Goal: Information Seeking & Learning: Learn about a topic

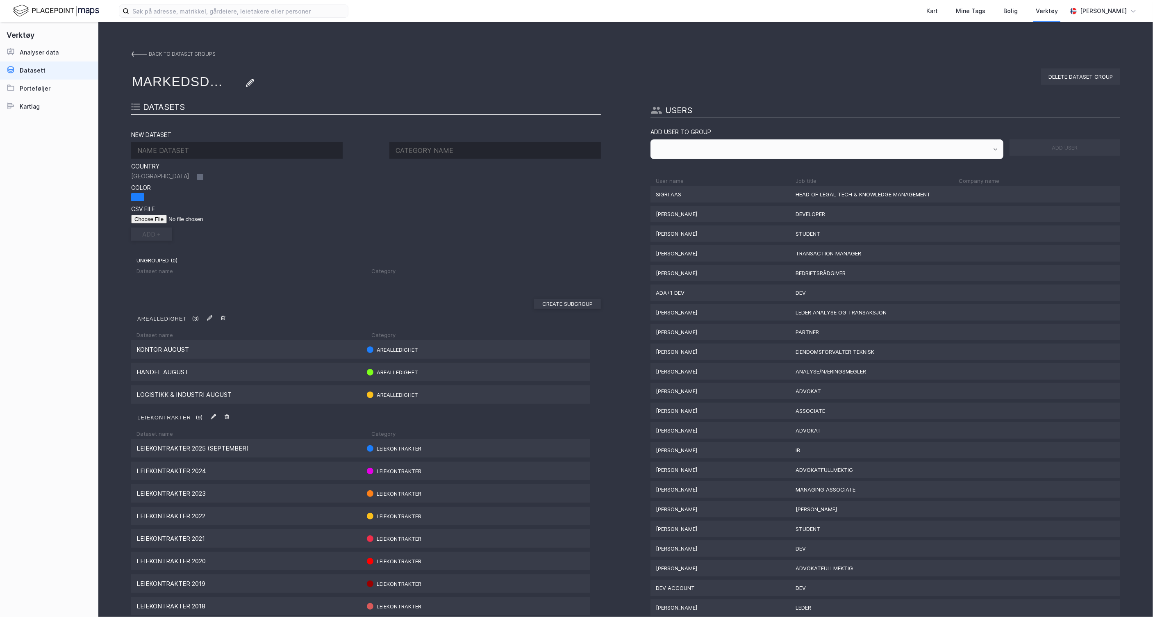
click at [55, 5] on img at bounding box center [56, 11] width 86 height 14
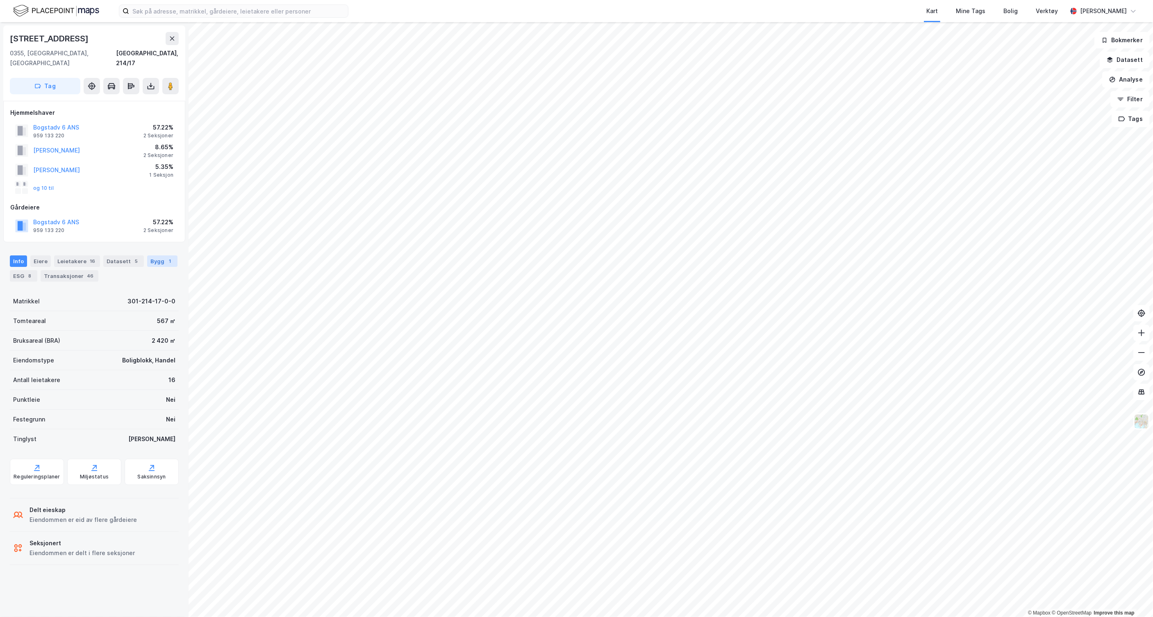
click at [148, 255] on div "Bygg 1" at bounding box center [162, 260] width 30 height 11
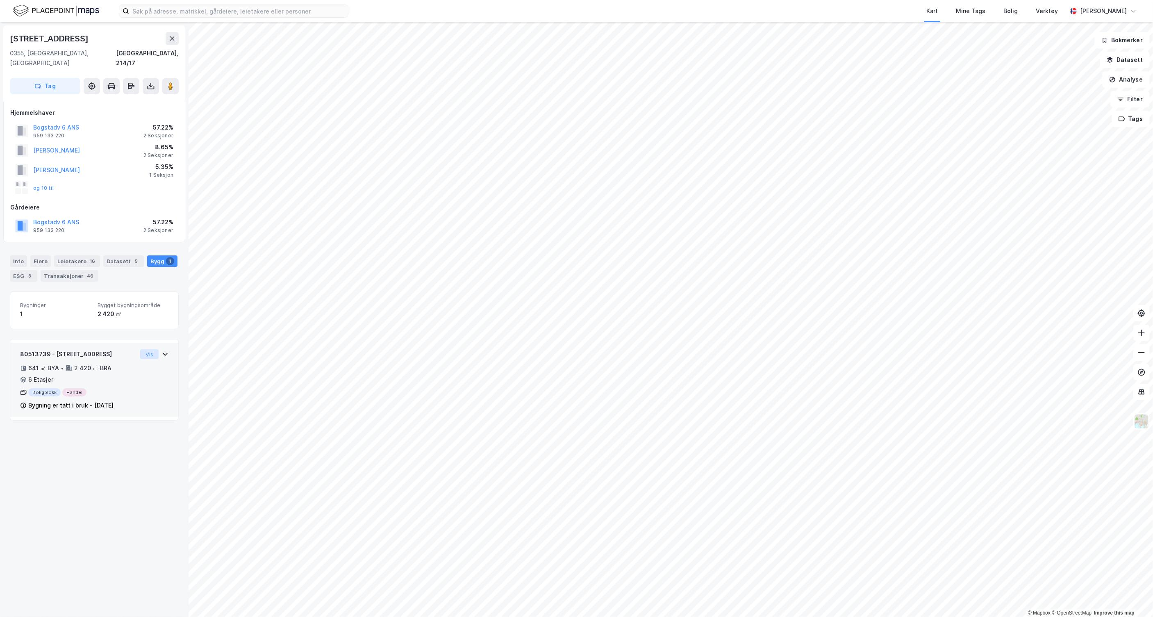
click at [146, 349] on button "Vis" at bounding box center [149, 354] width 18 height 10
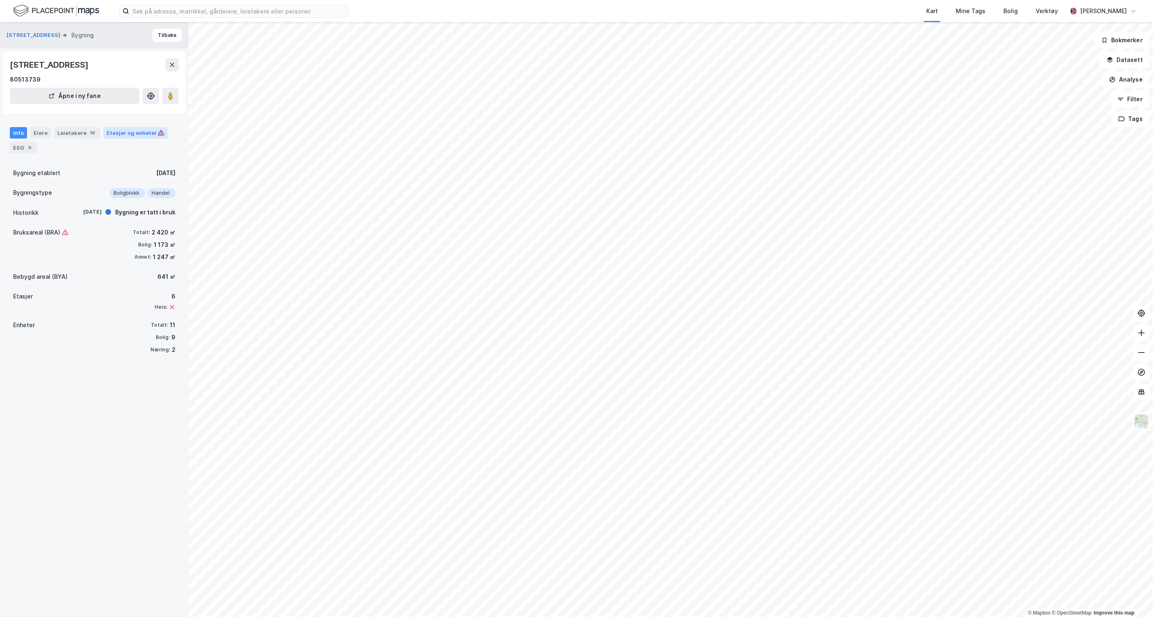
click at [135, 127] on div "Etasjer og enheter" at bounding box center [135, 132] width 64 height 11
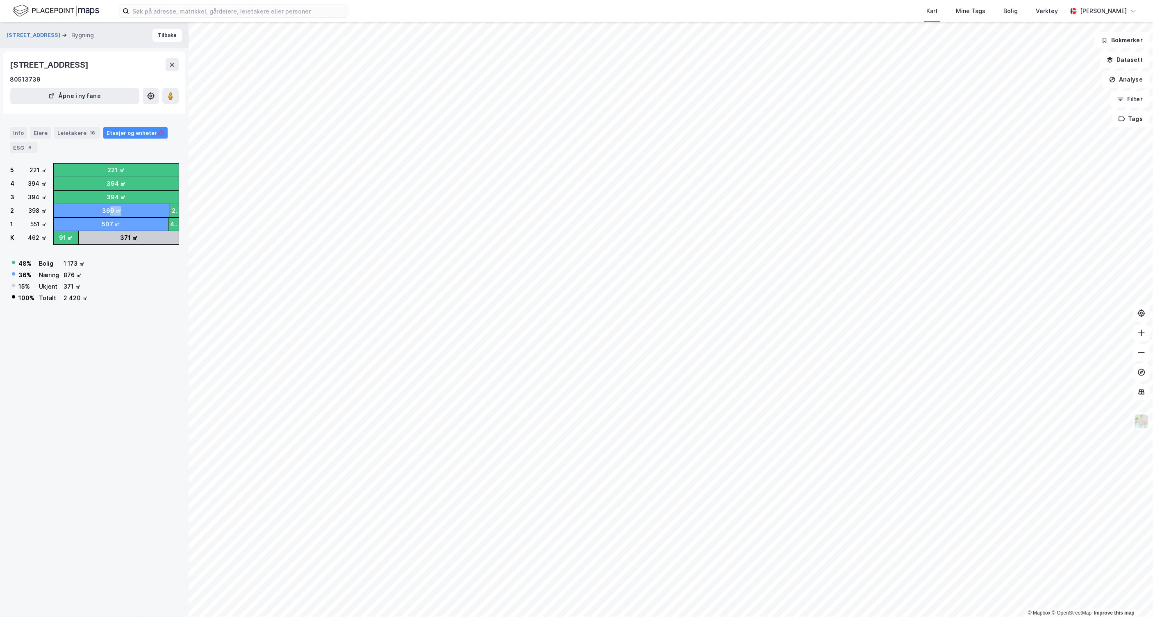
drag, startPoint x: 114, startPoint y: 210, endPoint x: 134, endPoint y: 209, distance: 19.7
click at [134, 209] on div "369 ㎡" at bounding box center [112, 210] width 116 height 13
drag, startPoint x: 99, startPoint y: 211, endPoint x: 136, endPoint y: 210, distance: 37.3
click at [136, 210] on div "369 ㎡" at bounding box center [112, 210] width 116 height 13
click at [166, 234] on div "371 ㎡" at bounding box center [129, 237] width 100 height 13
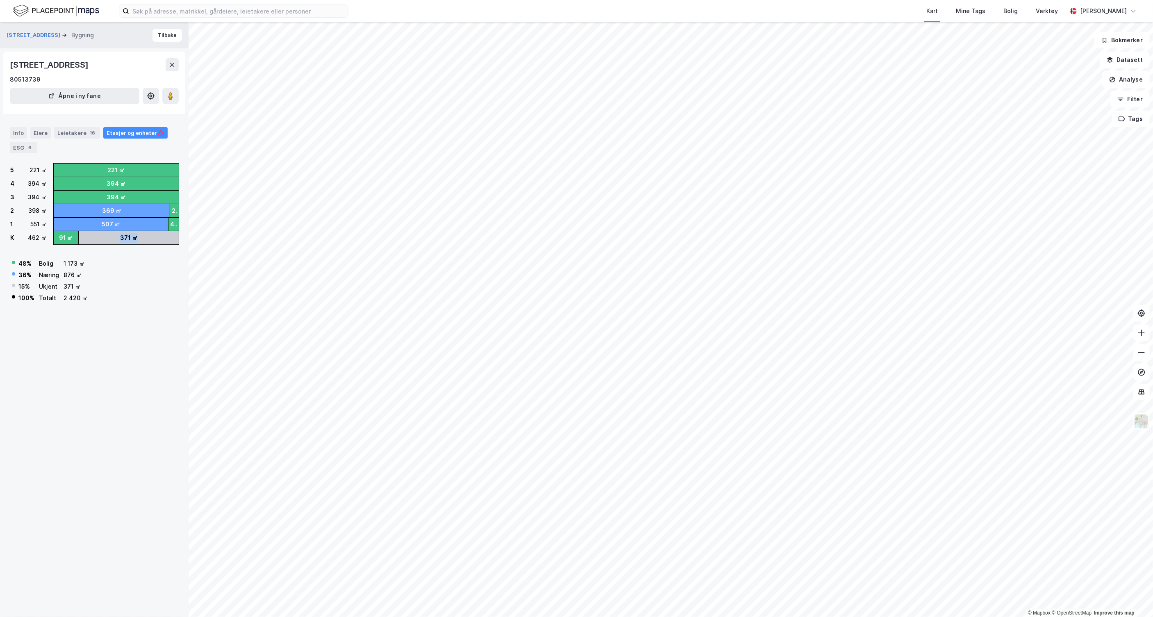
click at [134, 237] on div "371 ㎡" at bounding box center [129, 237] width 100 height 13
drag, startPoint x: 115, startPoint y: 237, endPoint x: 134, endPoint y: 236, distance: 19.3
click at [134, 236] on div "371 ㎡" at bounding box center [129, 237] width 100 height 13
click at [132, 237] on div "371 ㎡" at bounding box center [129, 238] width 18 height 10
drag, startPoint x: 137, startPoint y: 237, endPoint x: 106, endPoint y: 238, distance: 31.2
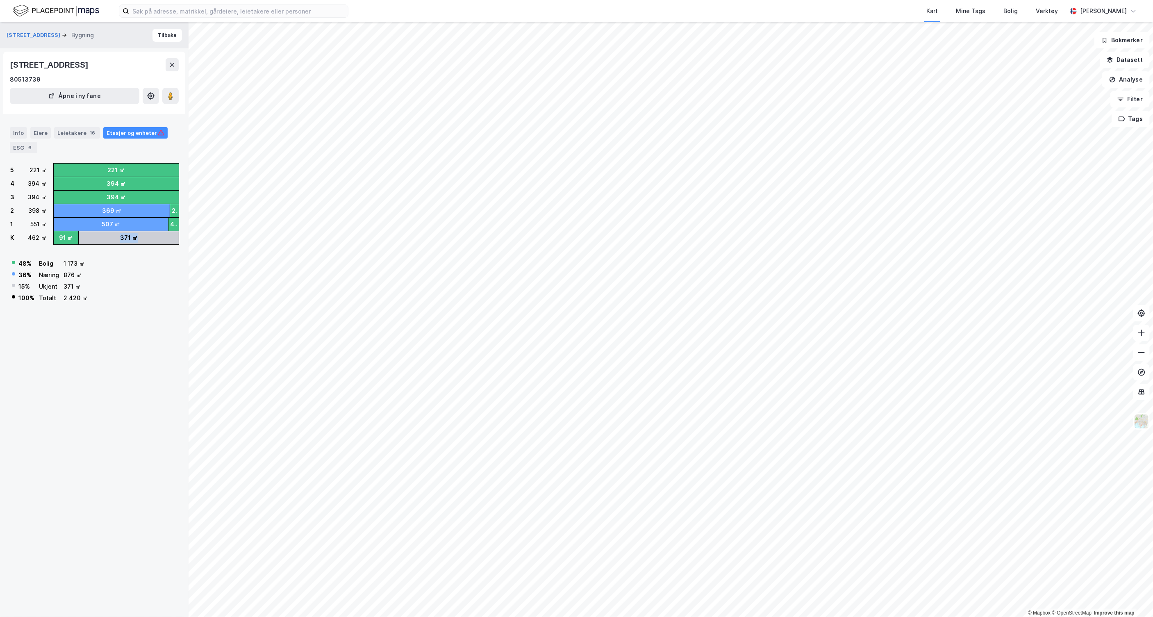
click at [106, 238] on div "371 ㎡" at bounding box center [129, 237] width 100 height 13
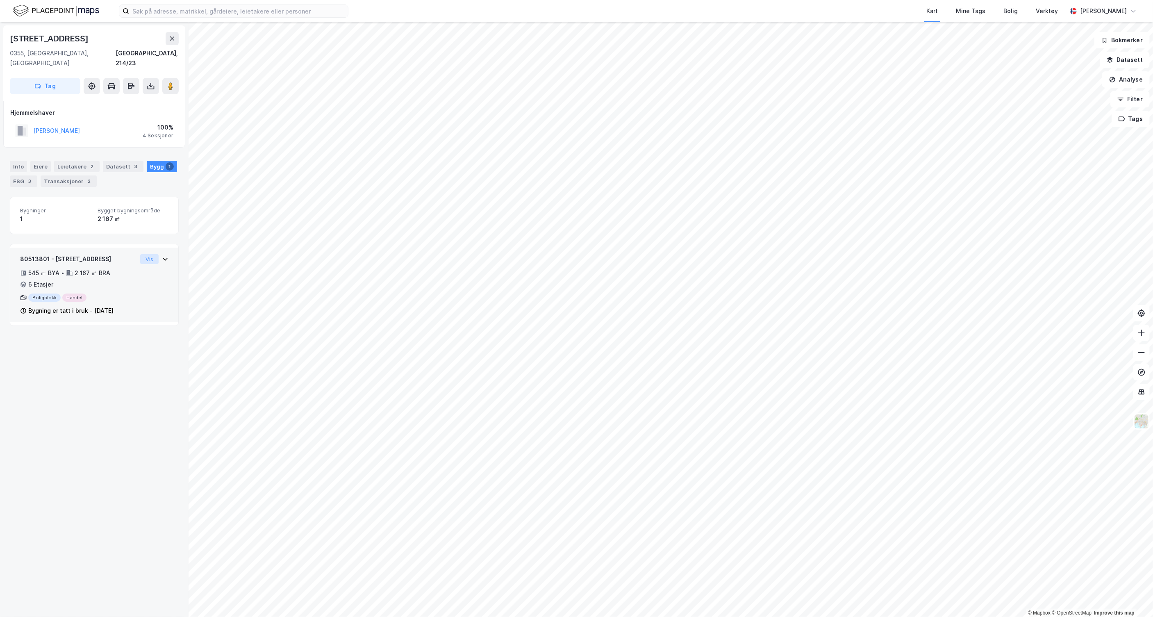
click at [140, 254] on button "Vis" at bounding box center [149, 259] width 18 height 10
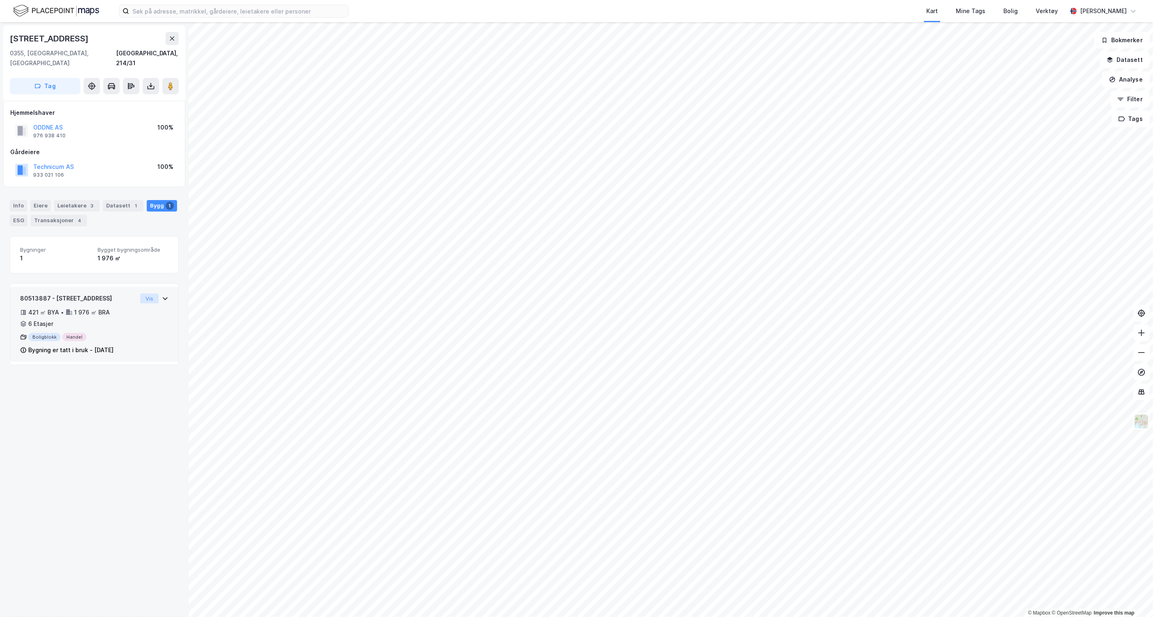
click at [144, 294] on button "Vis" at bounding box center [149, 299] width 18 height 10
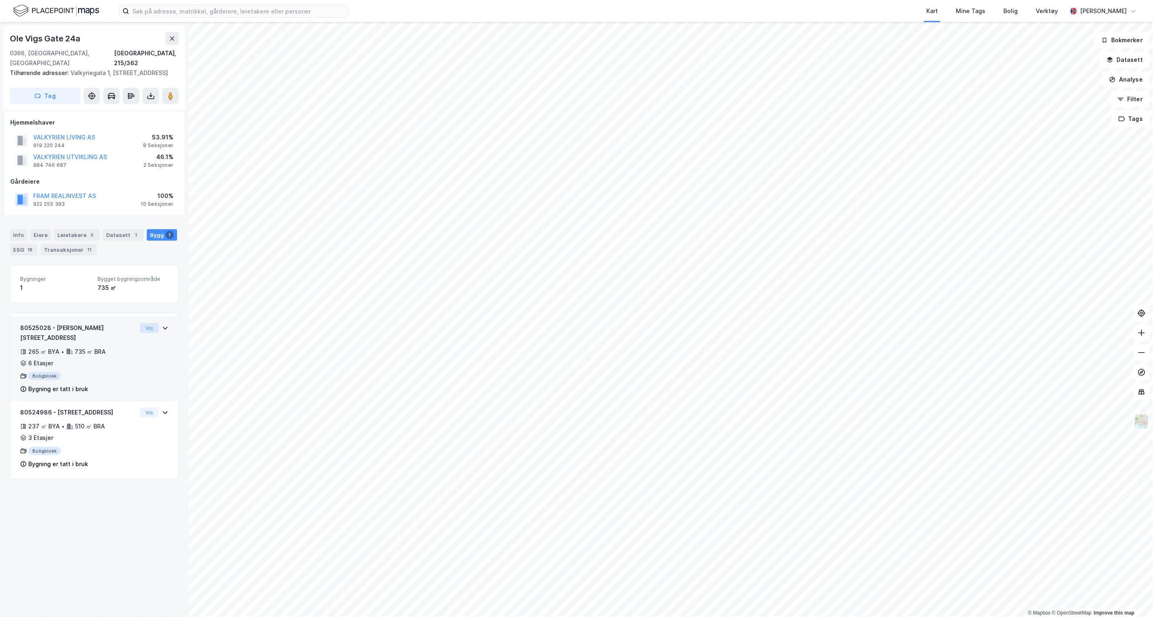
click at [144, 326] on button "Vis" at bounding box center [149, 328] width 18 height 10
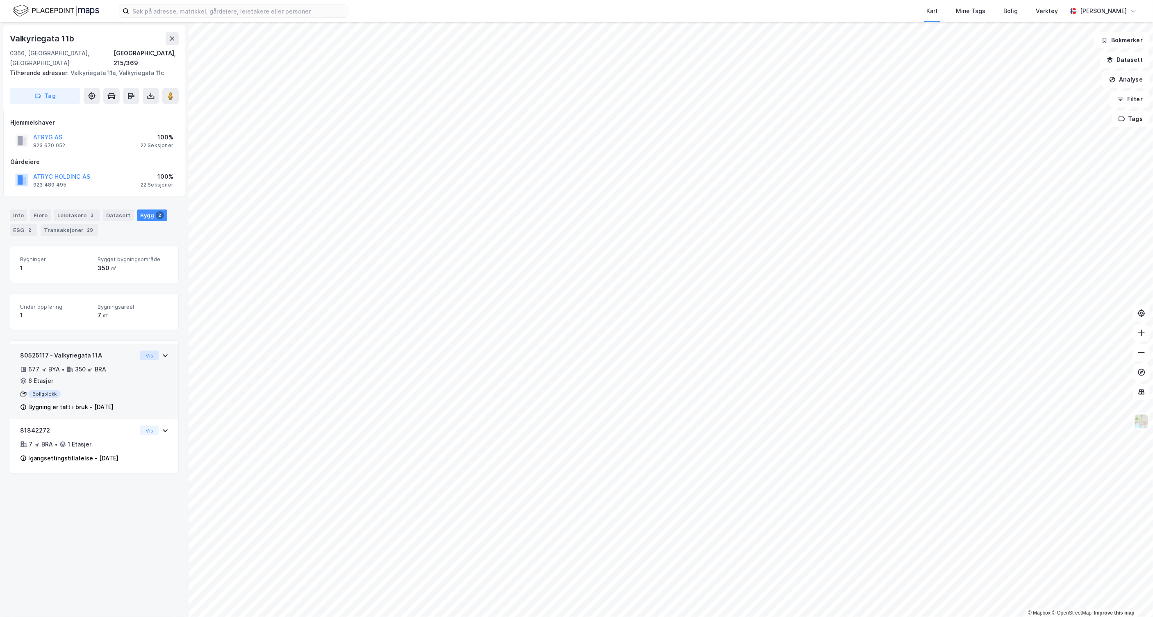
click at [147, 351] on button "Vis" at bounding box center [149, 356] width 18 height 10
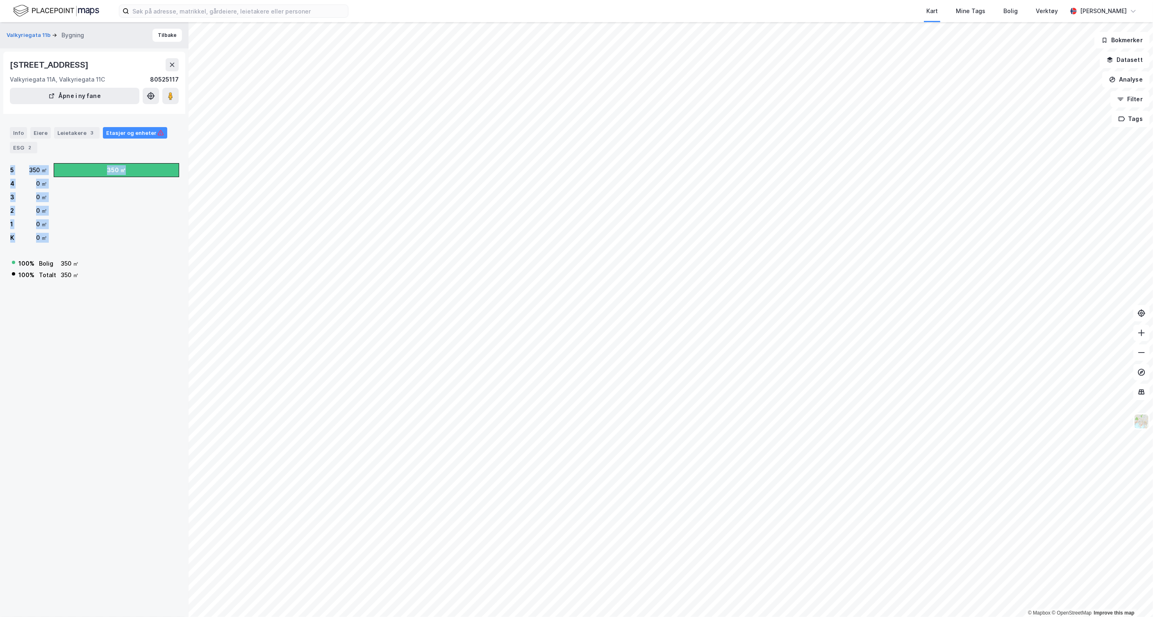
drag, startPoint x: 7, startPoint y: 168, endPoint x: 159, endPoint y: 253, distance: 173.9
click at [159, 253] on div "Valkyriegata 11b Bygning Tilbake [STREET_ADDRESS] [STREET_ADDRESS] fane Info Ei…" at bounding box center [94, 319] width 189 height 595
click at [163, 260] on div "100 % Bolig 350 ㎡ 100 % Totalt 350 ㎡" at bounding box center [94, 266] width 169 height 30
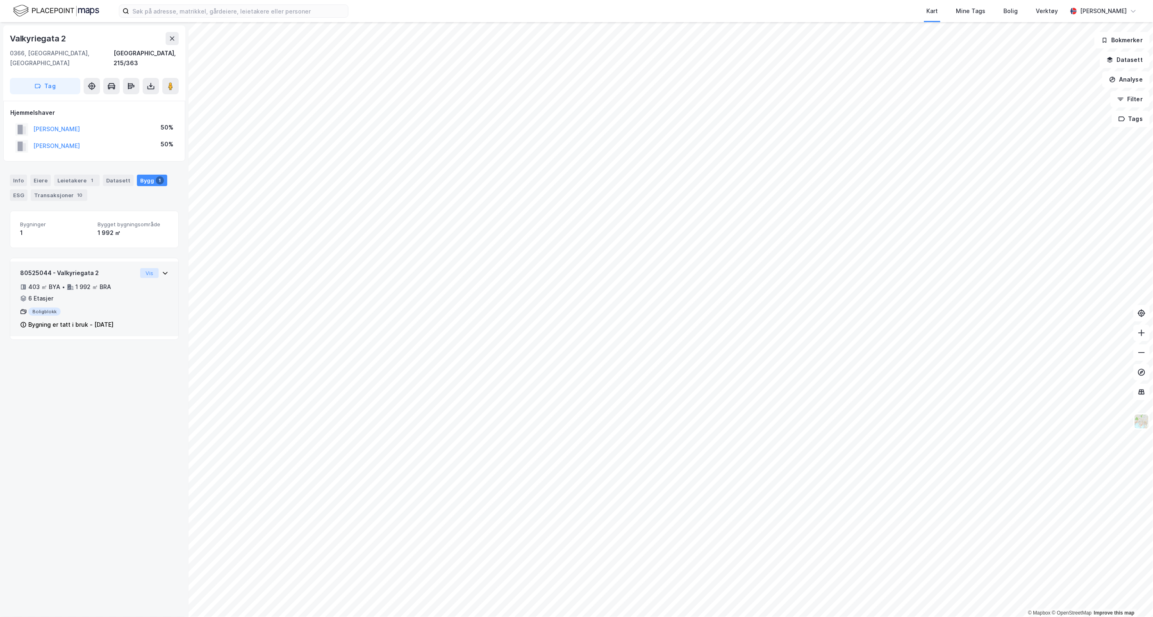
click at [144, 268] on button "Vis" at bounding box center [149, 273] width 18 height 10
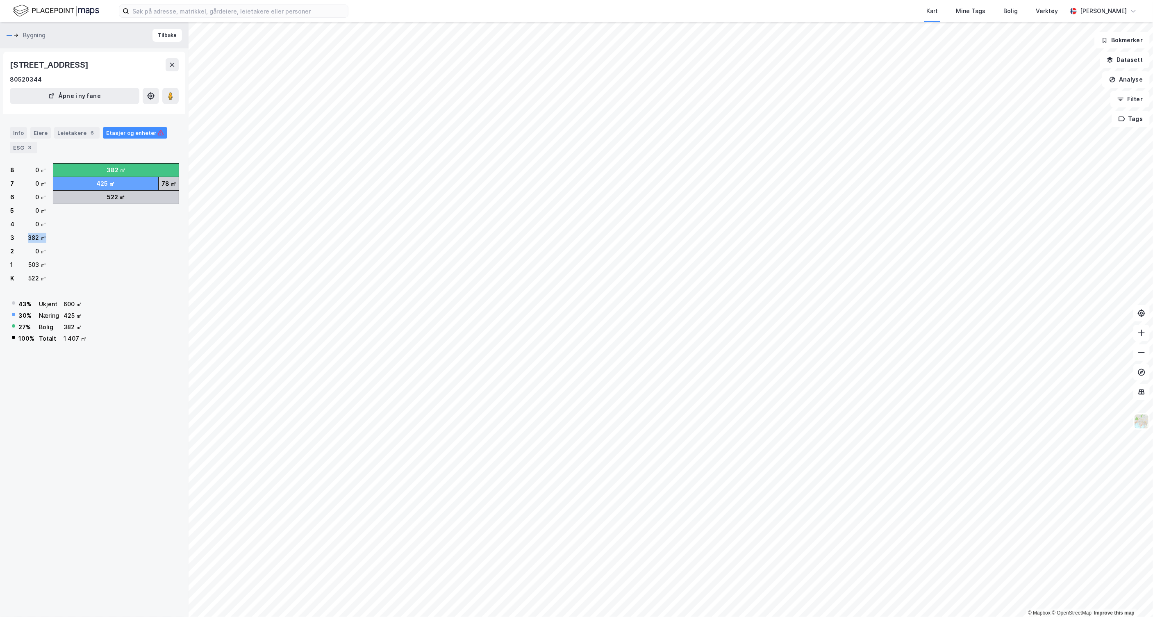
drag, startPoint x: 19, startPoint y: 233, endPoint x: 44, endPoint y: 239, distance: 25.6
click at [44, 239] on div "3 382 ㎡" at bounding box center [28, 237] width 36 height 13
drag, startPoint x: 31, startPoint y: 169, endPoint x: 43, endPoint y: 170, distance: 12.7
click at [43, 170] on div "8 0 ㎡" at bounding box center [28, 170] width 36 height 13
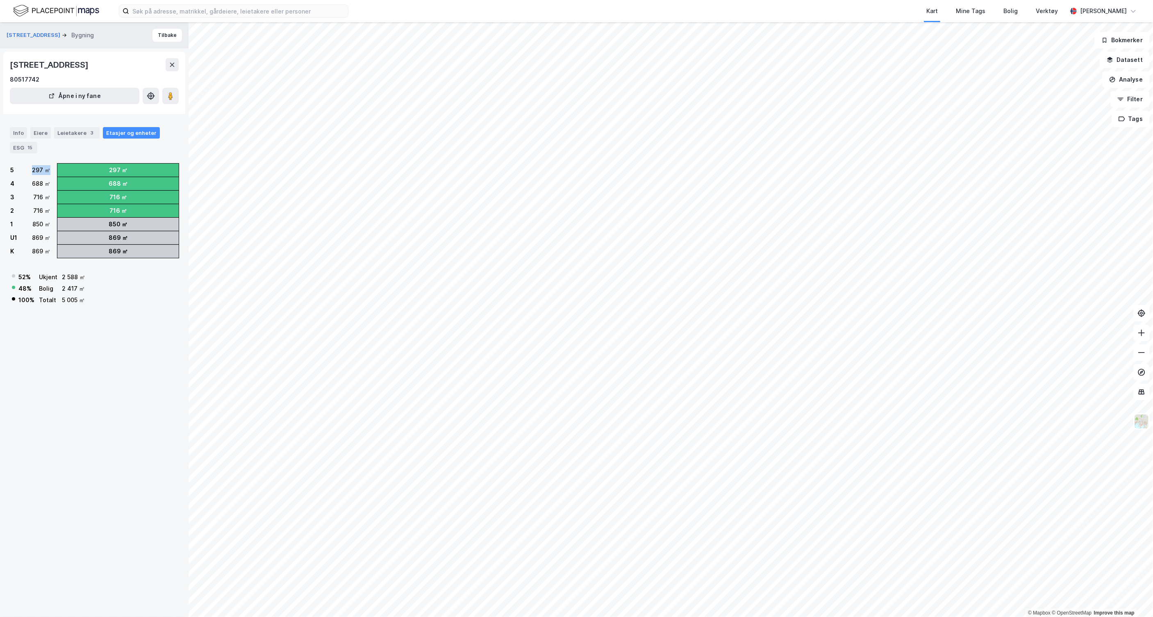
drag, startPoint x: 27, startPoint y: 173, endPoint x: 47, endPoint y: 171, distance: 19.4
click at [47, 171] on div "5 297 ㎡" at bounding box center [30, 170] width 40 height 13
drag, startPoint x: 95, startPoint y: 169, endPoint x: 143, endPoint y: 168, distance: 47.6
click at [143, 168] on div "297 ㎡" at bounding box center [117, 170] width 121 height 13
click at [87, 172] on div "297 ㎡" at bounding box center [117, 170] width 121 height 13
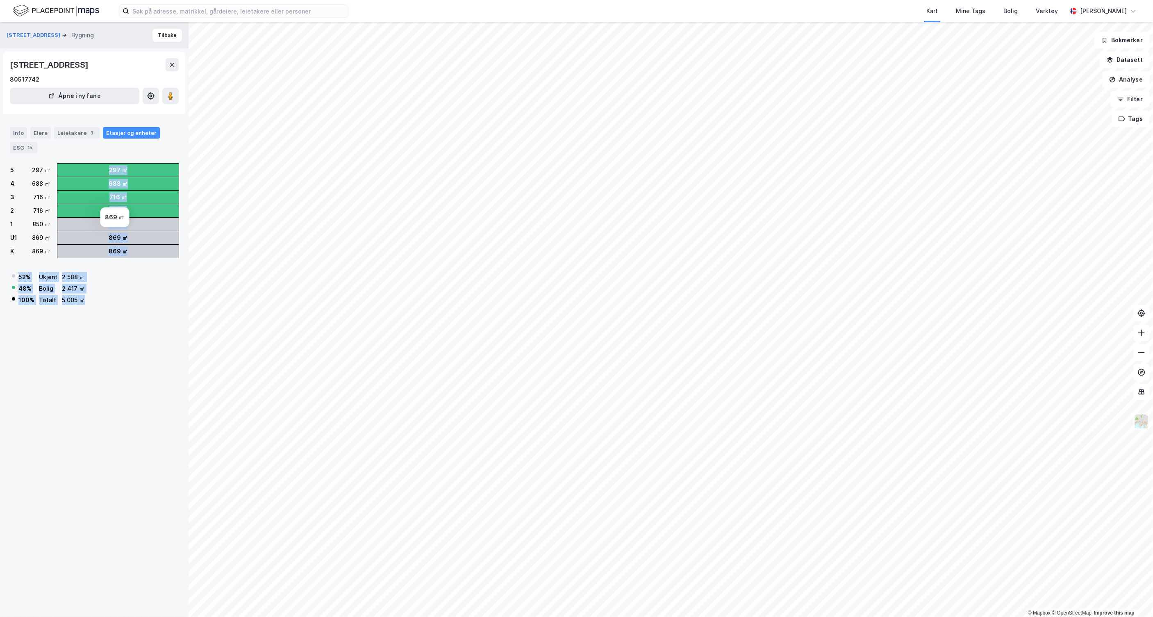
drag, startPoint x: 87, startPoint y: 172, endPoint x: 114, endPoint y: 342, distance: 172.6
click at [110, 361] on div "[STREET_ADDRESS] Bygning Tilbake [STREET_ADDRESS] 80517742 Åpne i ny fane Info …" at bounding box center [94, 319] width 189 height 595
click at [1132, 59] on button "Datasett" at bounding box center [1125, 60] width 50 height 16
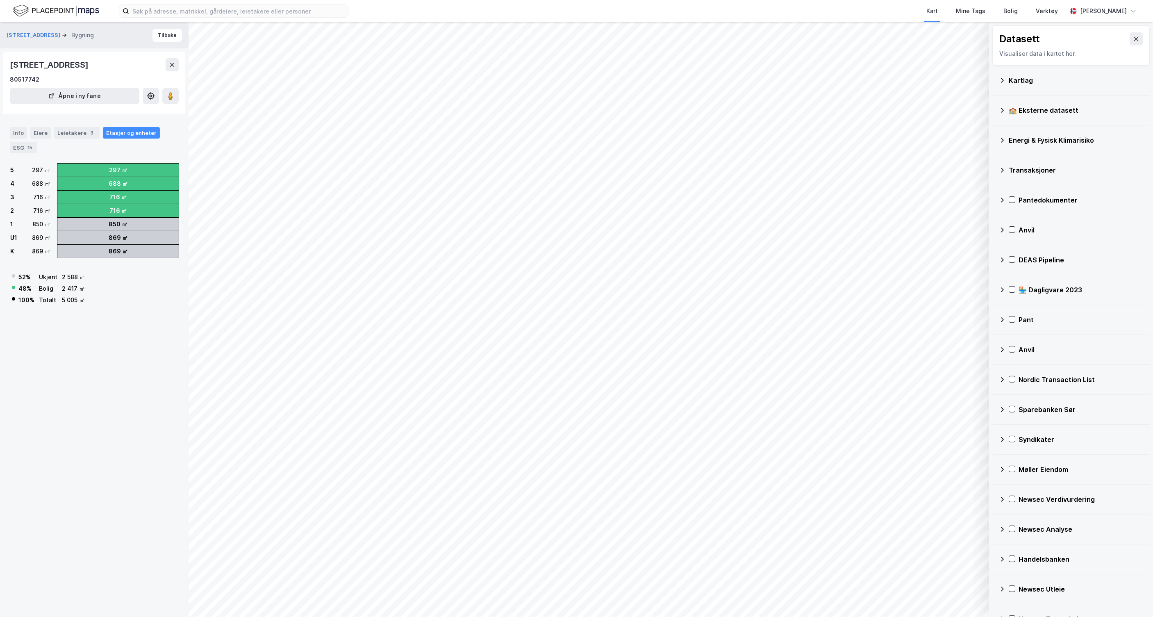
click at [1028, 75] on div "Kartlag" at bounding box center [1071, 81] width 144 height 20
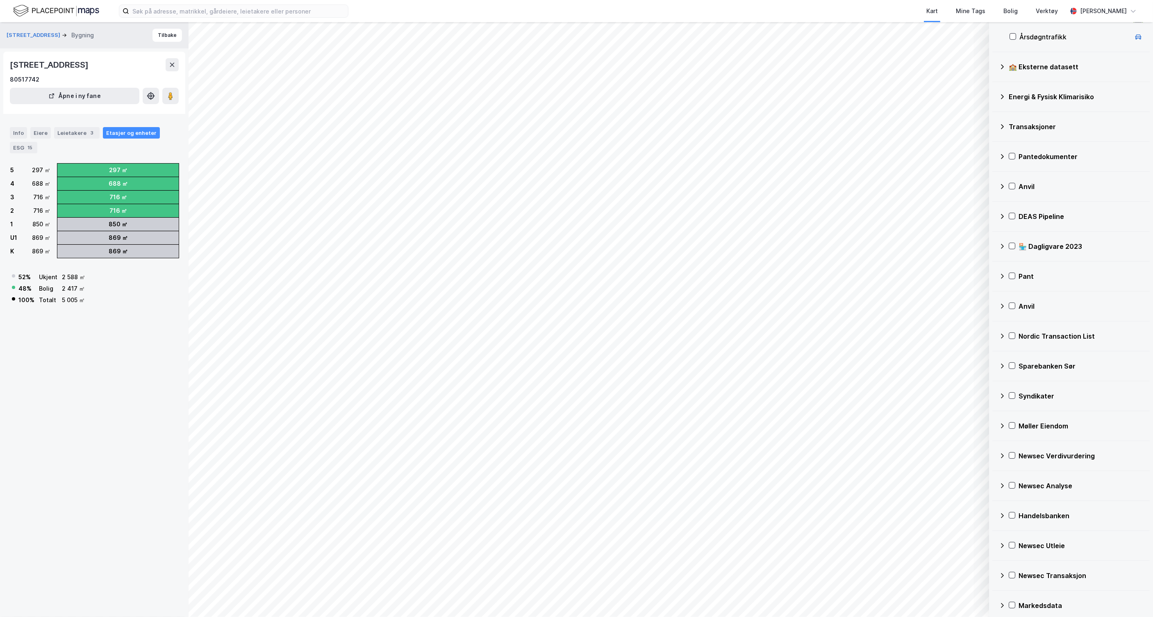
scroll to position [310, 0]
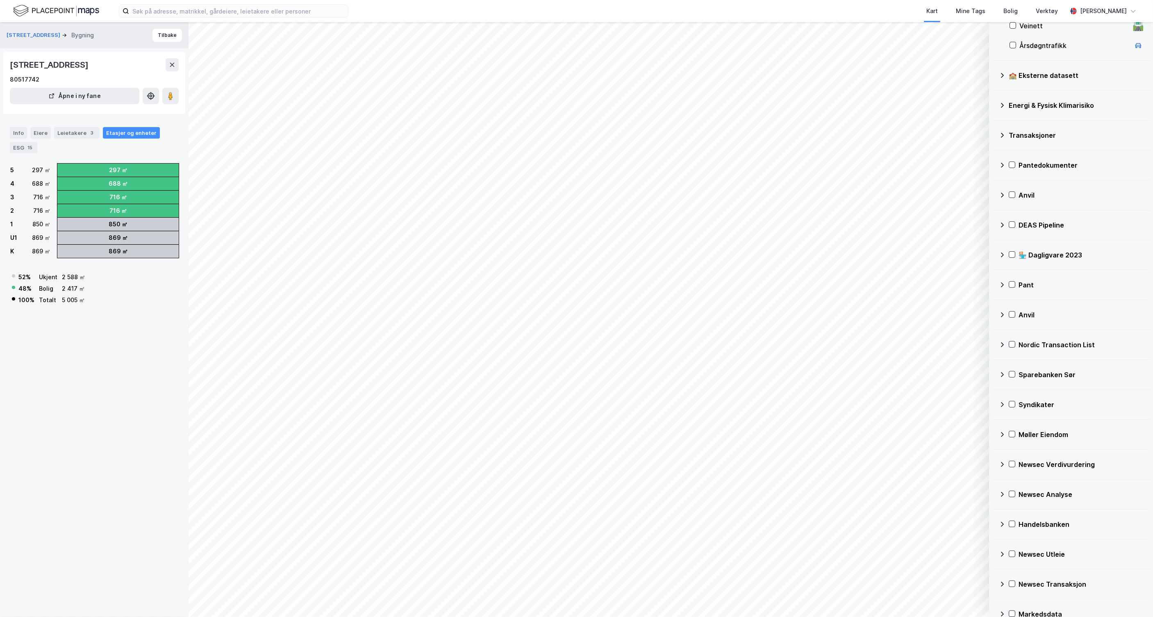
click at [1039, 100] on div "Energi & Fysisk Klimarisiko" at bounding box center [1076, 105] width 134 height 10
click at [1040, 125] on div "Energimerking" at bounding box center [1086, 125] width 114 height 10
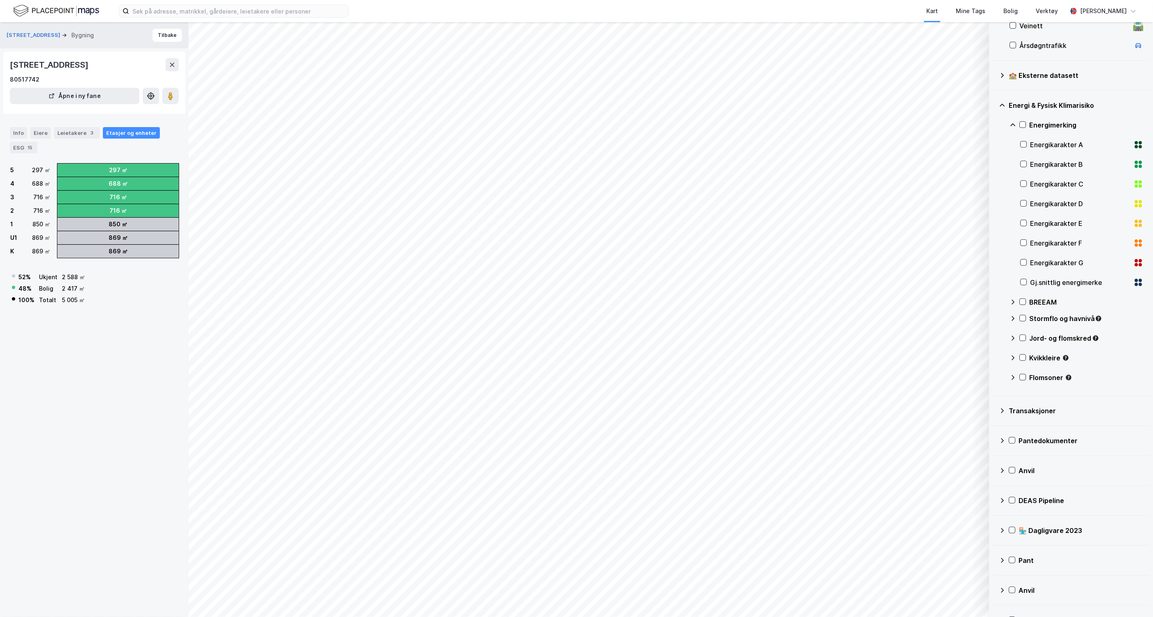
click at [1058, 283] on div "Gj.snittlig energimerke" at bounding box center [1080, 283] width 100 height 10
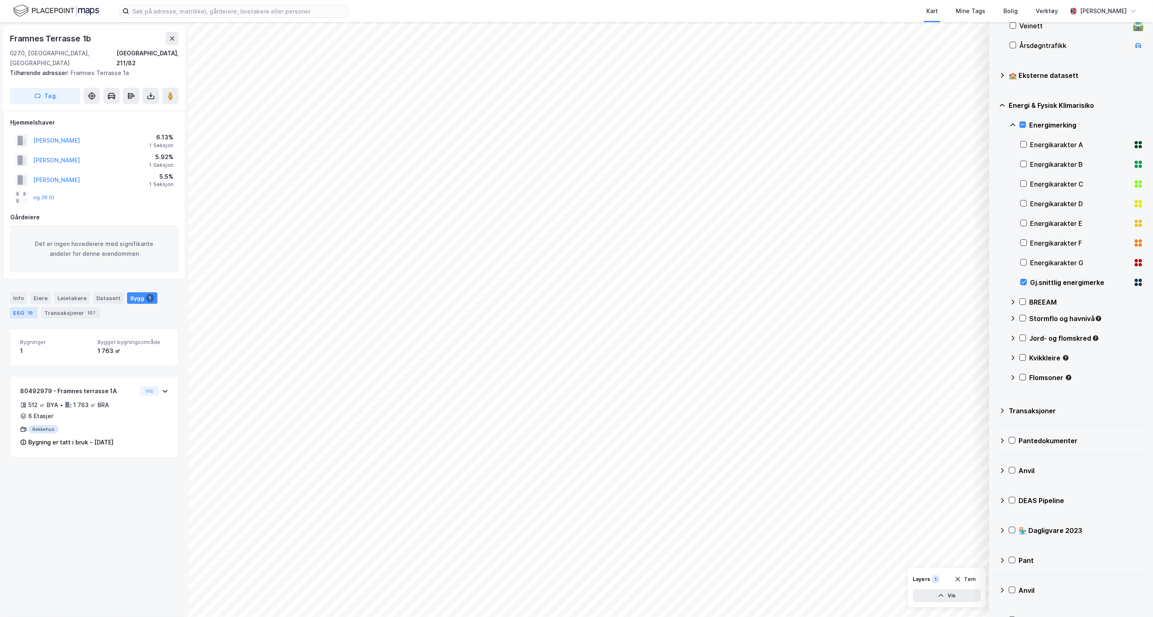
click at [16, 307] on div "ESG 19" at bounding box center [24, 312] width 28 height 11
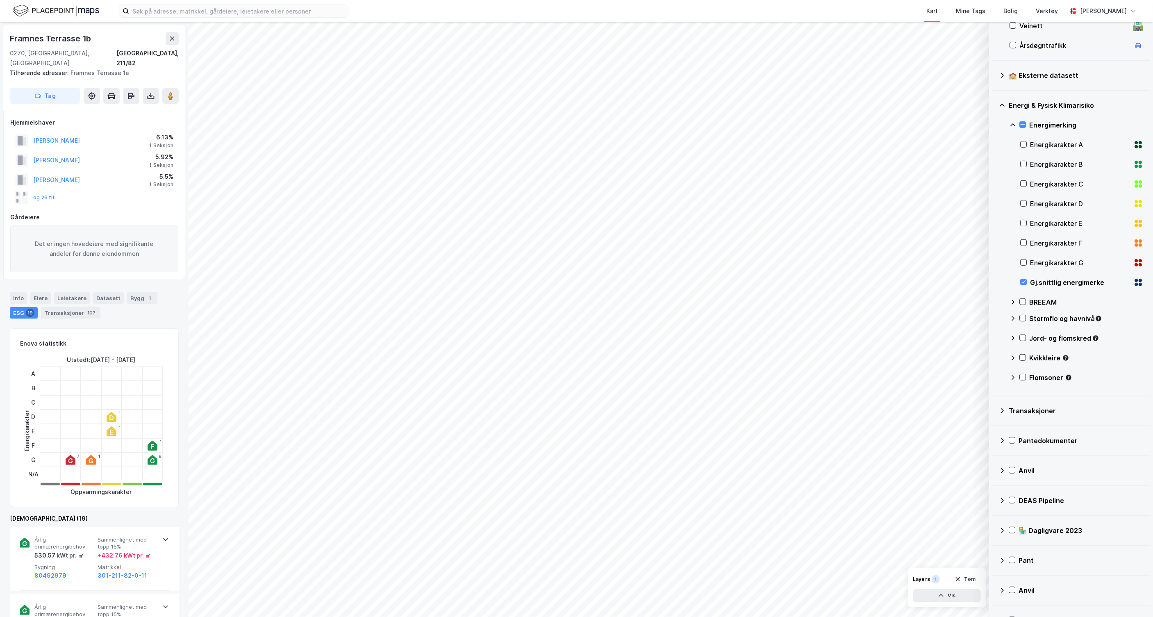
scroll to position [435, 0]
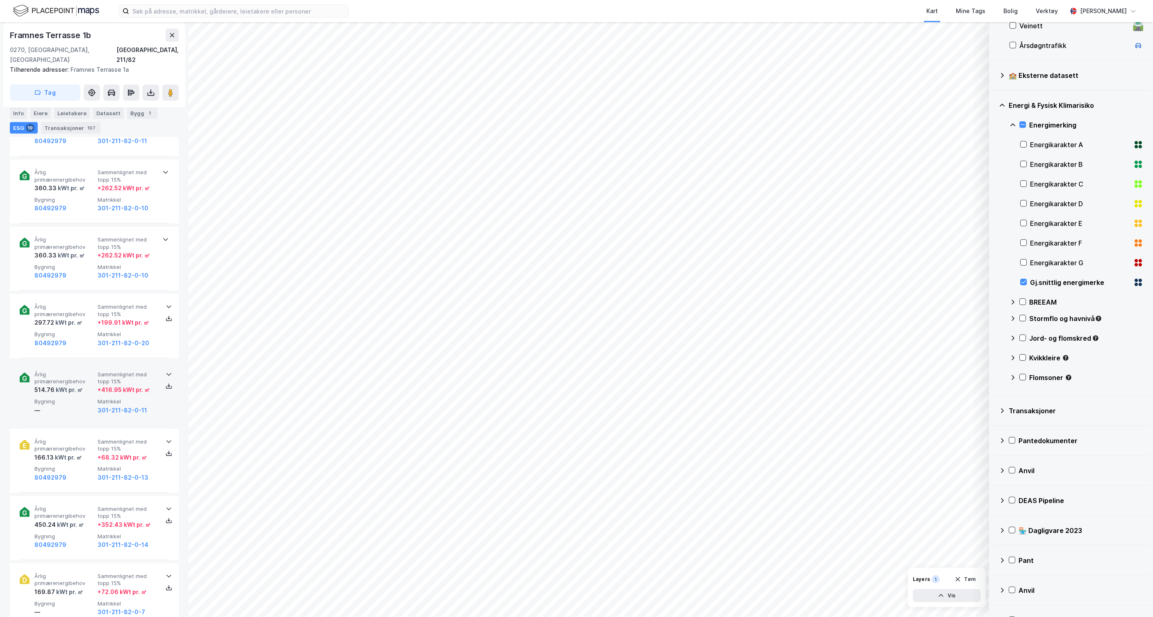
click at [92, 371] on span "Årlig primærenergibehov" at bounding box center [64, 378] width 60 height 14
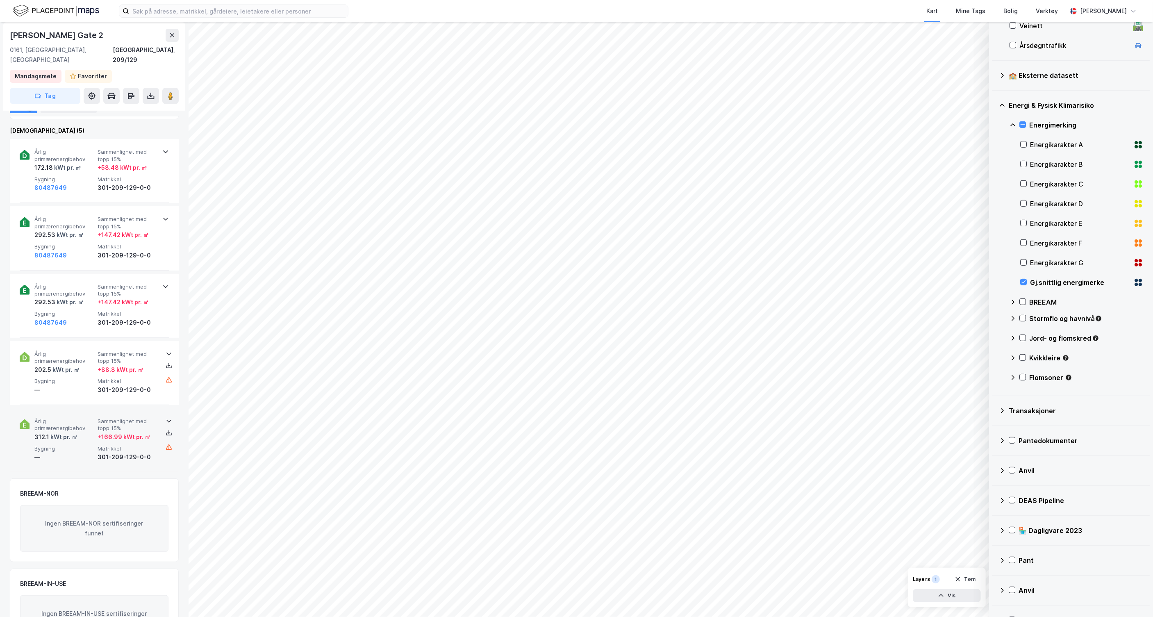
scroll to position [274, 0]
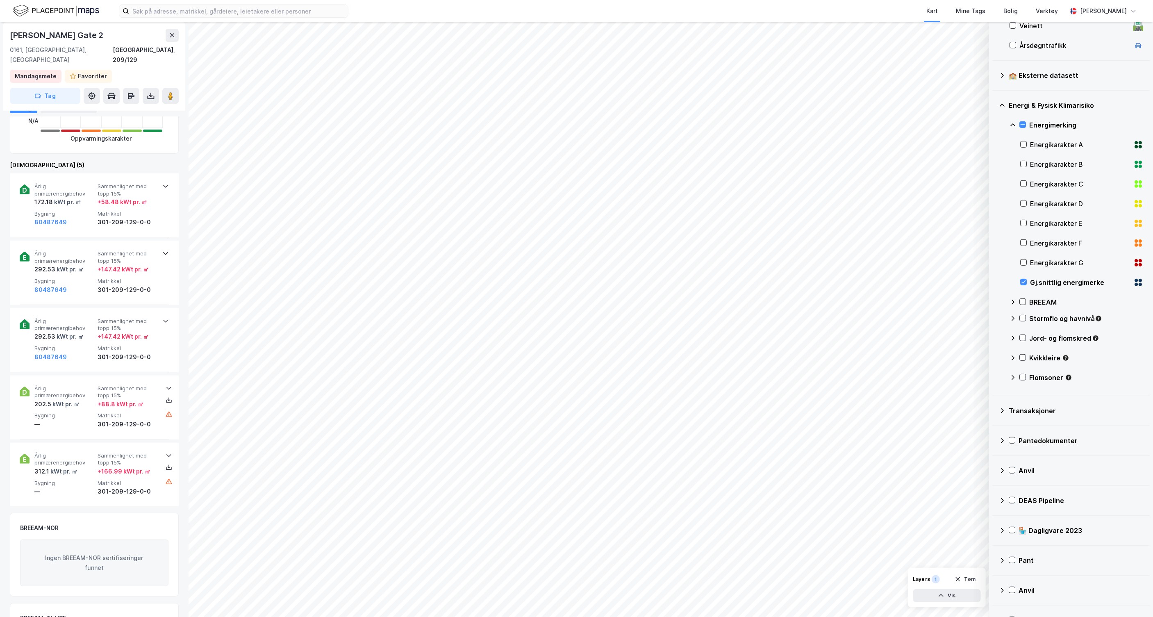
click at [119, 308] on div "Årlig primærenergibehov 292.53 kWt pr. ㎡ Sammenlignet med topp 15% + 147.42 kWt…" at bounding box center [94, 340] width 149 height 64
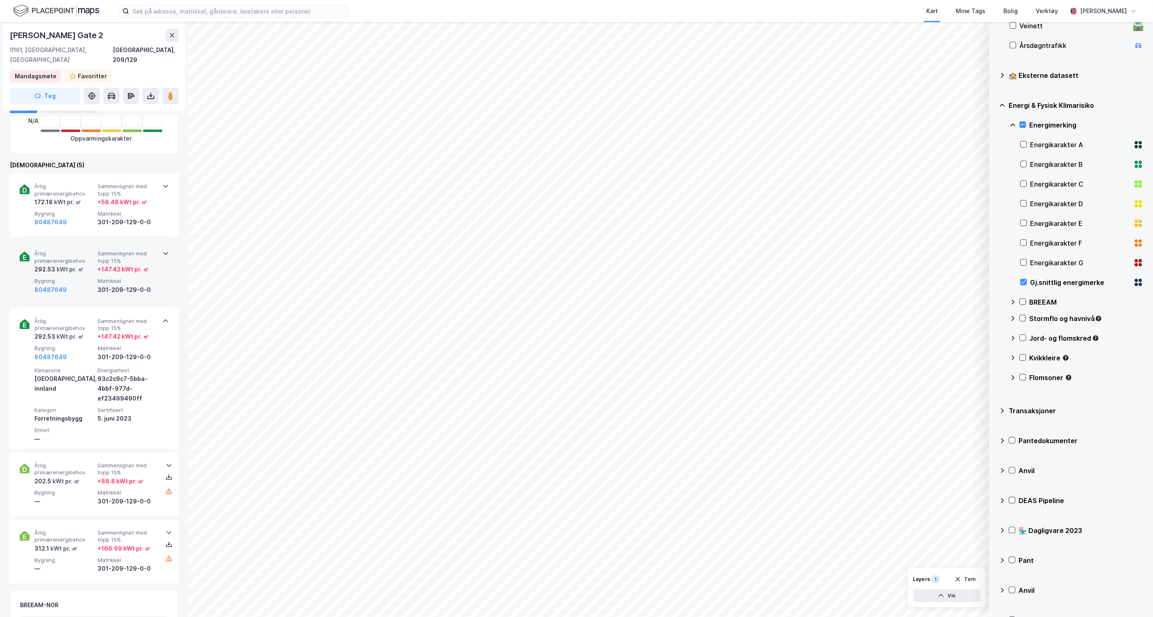
click at [107, 250] on span "Sammenlignet med topp 15%" at bounding box center [128, 257] width 60 height 14
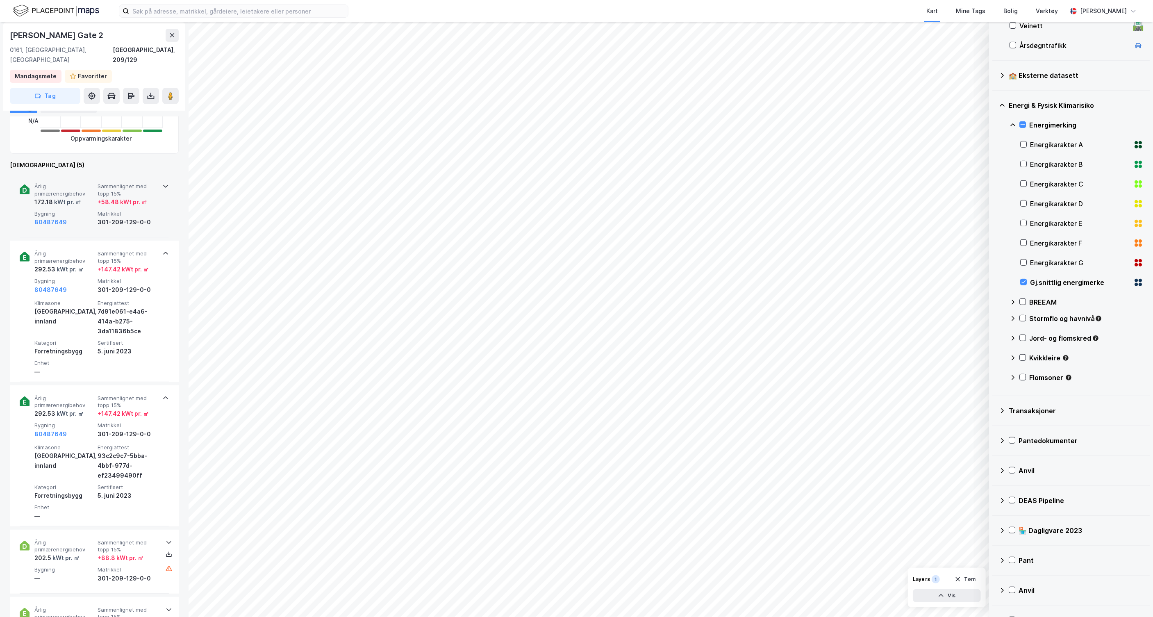
click at [94, 205] on div "Årlig primærenergibehov 172.18 kWt pr. ㎡ Sammenlignet med topp 15% + 58.48 kWt …" at bounding box center [95, 205] width 123 height 44
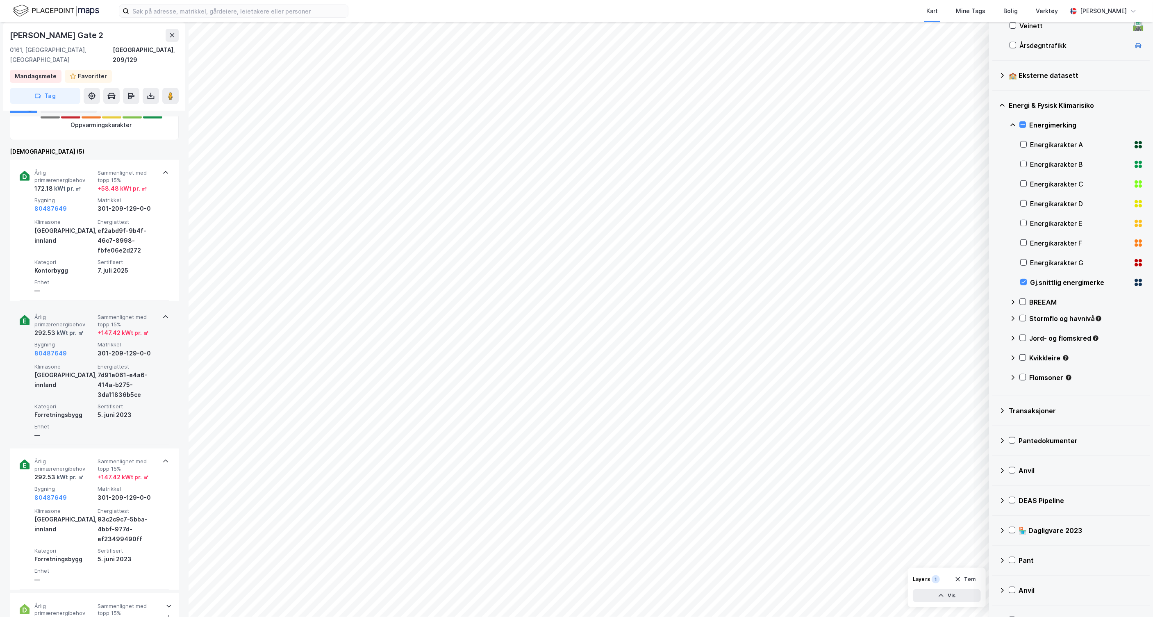
scroll to position [279, 0]
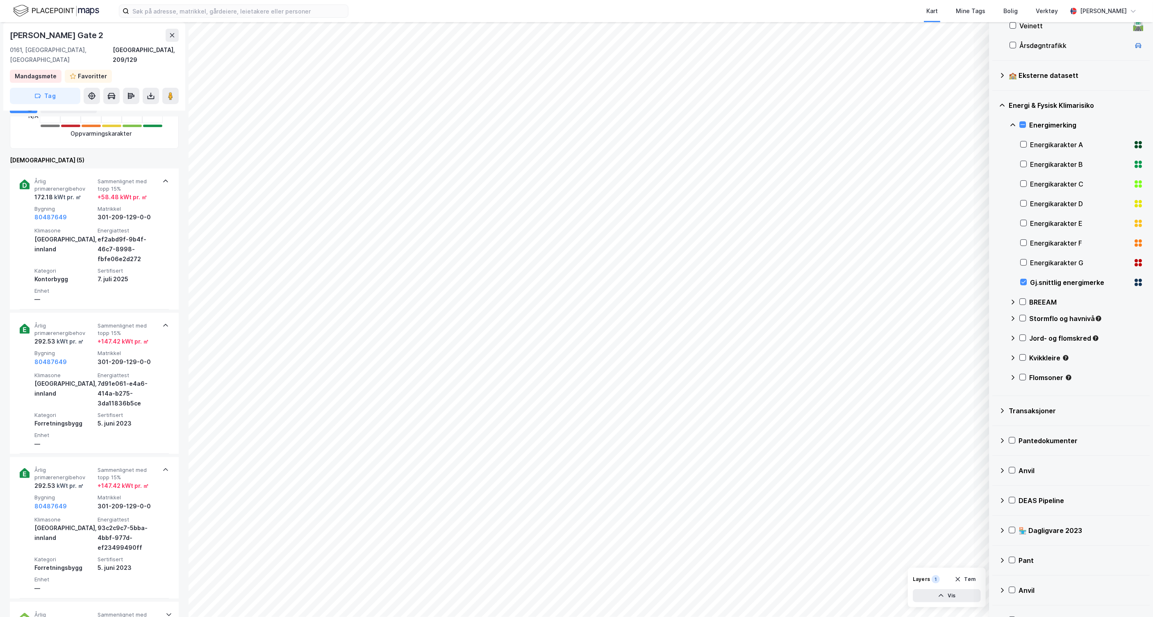
click at [164, 36] on div "[PERSON_NAME] Gate 2" at bounding box center [94, 35] width 169 height 13
click at [173, 35] on icon at bounding box center [172, 35] width 7 height 7
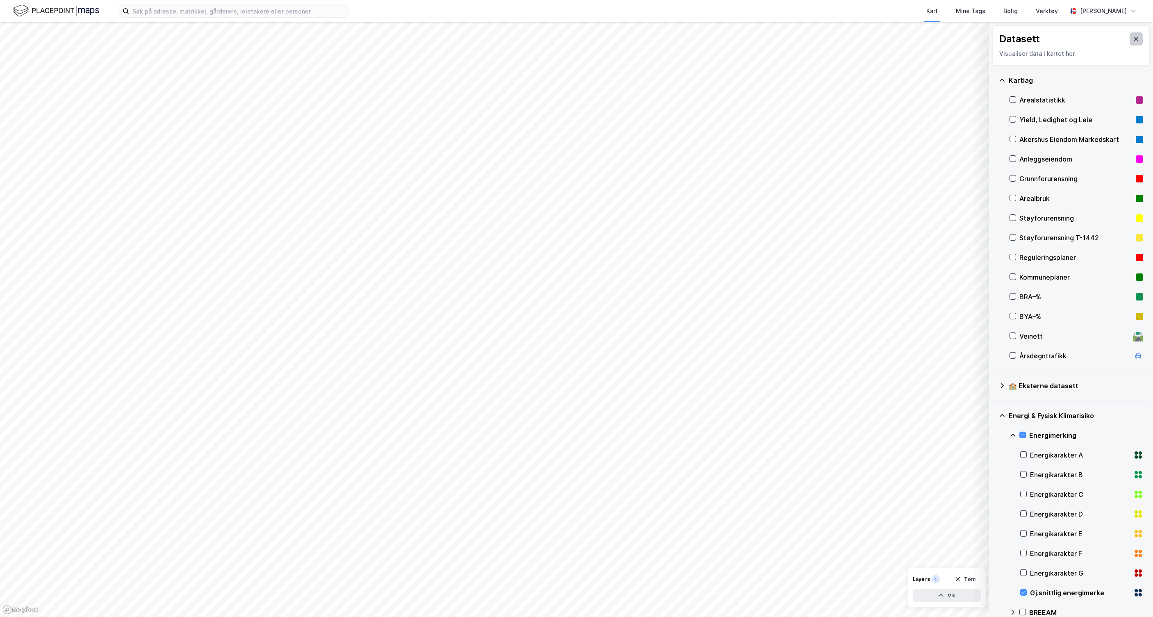
click at [1133, 41] on icon at bounding box center [1136, 39] width 7 height 7
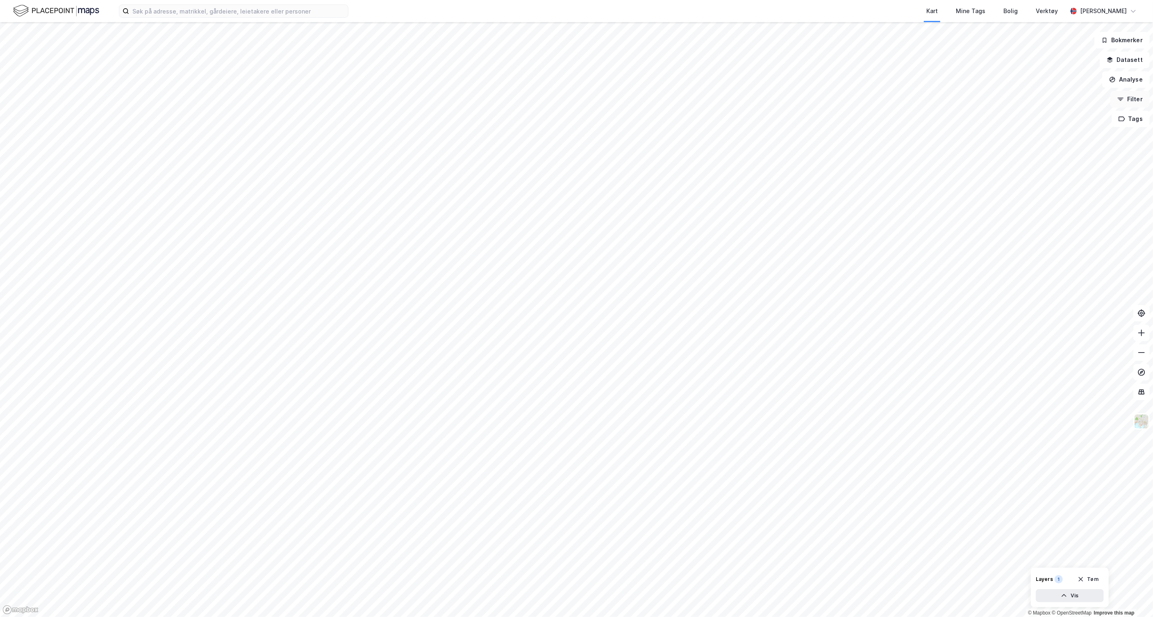
click at [1130, 96] on button "Filter" at bounding box center [1130, 99] width 39 height 16
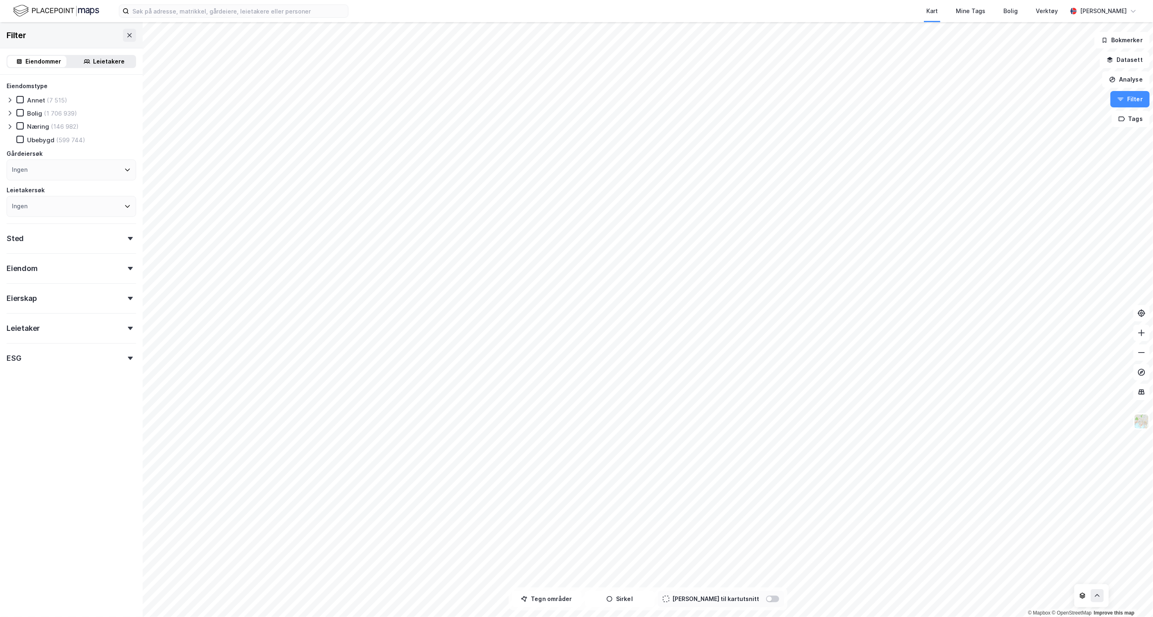
click at [11, 127] on icon at bounding box center [10, 126] width 7 height 7
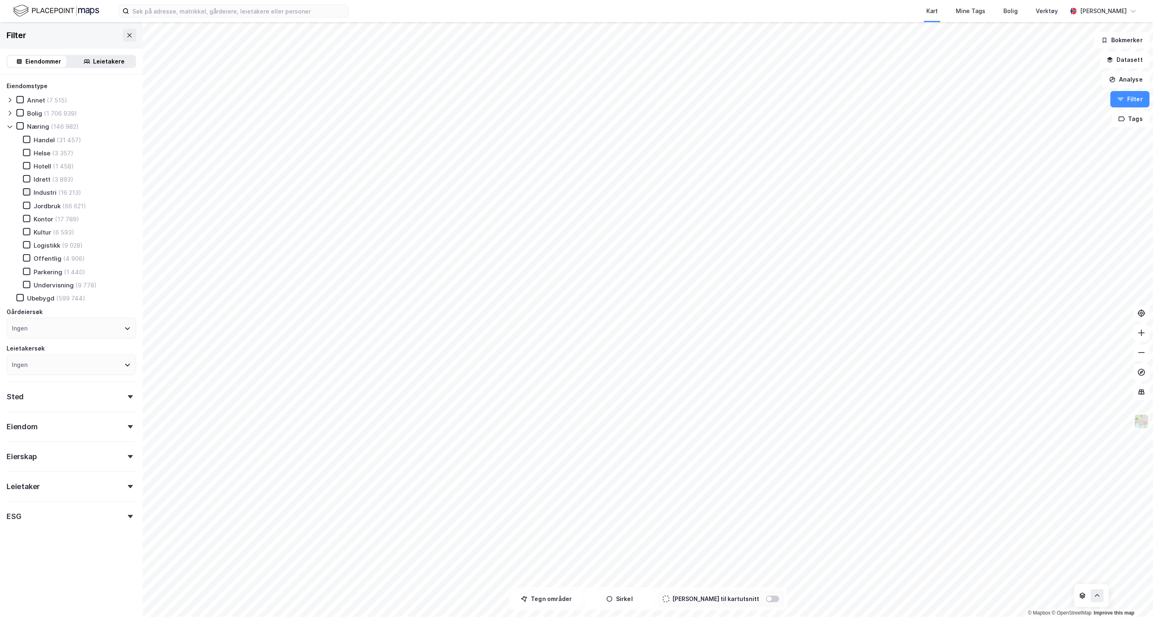
click at [27, 192] on icon at bounding box center [27, 192] width 6 height 6
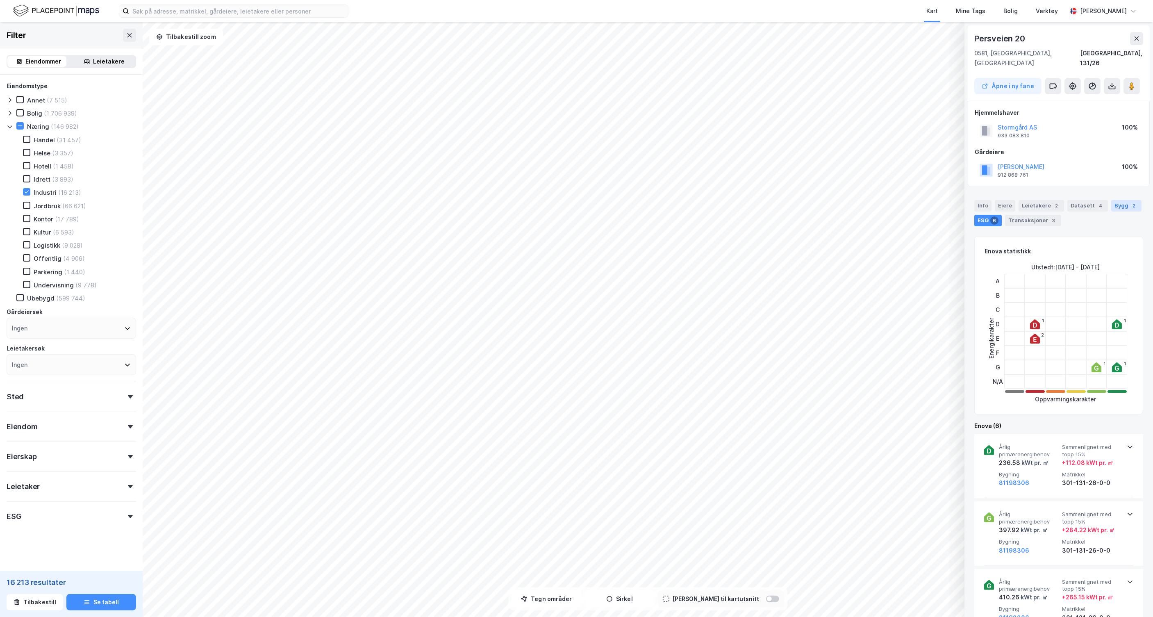
click at [1111, 200] on div "Bygg 2" at bounding box center [1126, 205] width 30 height 11
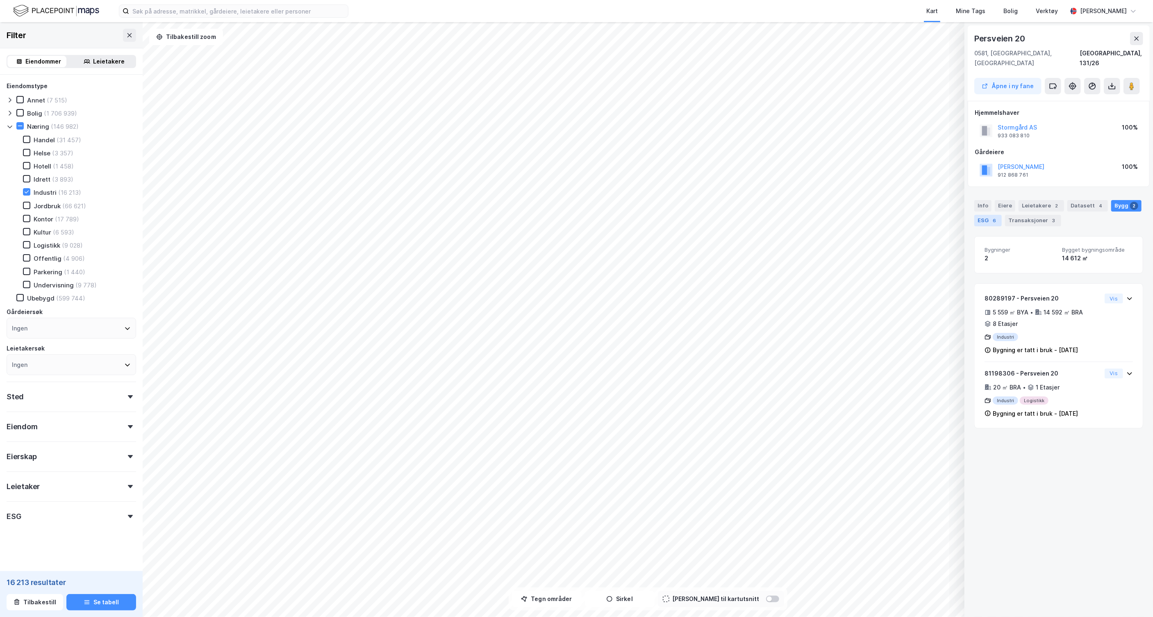
click at [993, 216] on div "6" at bounding box center [994, 220] width 8 height 8
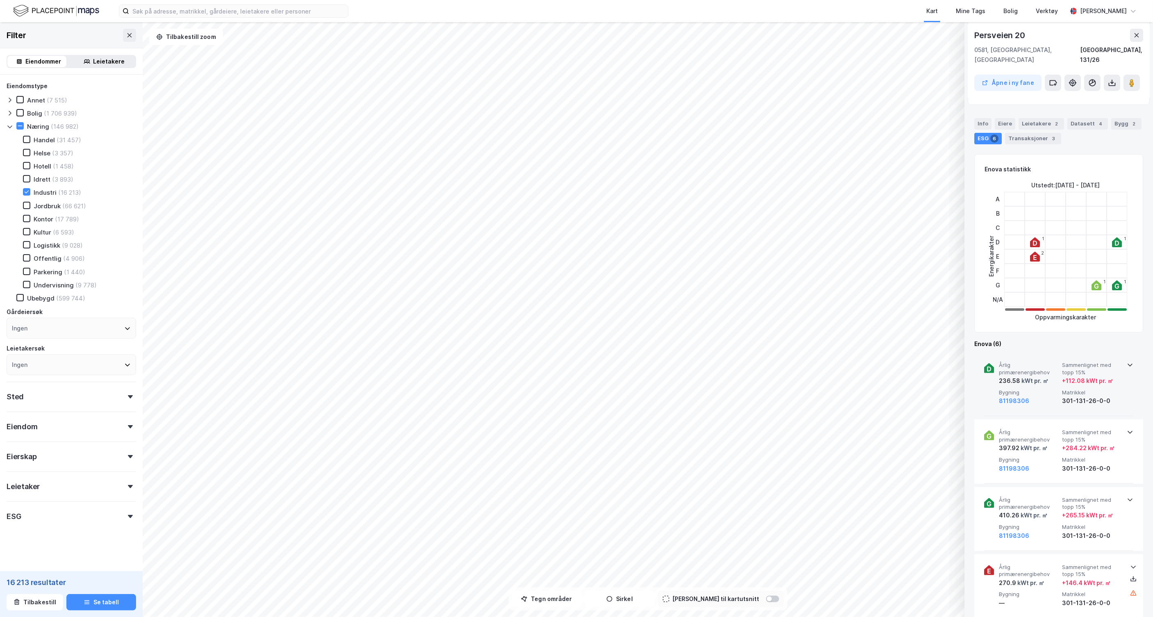
click at [1068, 389] on span "Matrikkel" at bounding box center [1092, 392] width 60 height 7
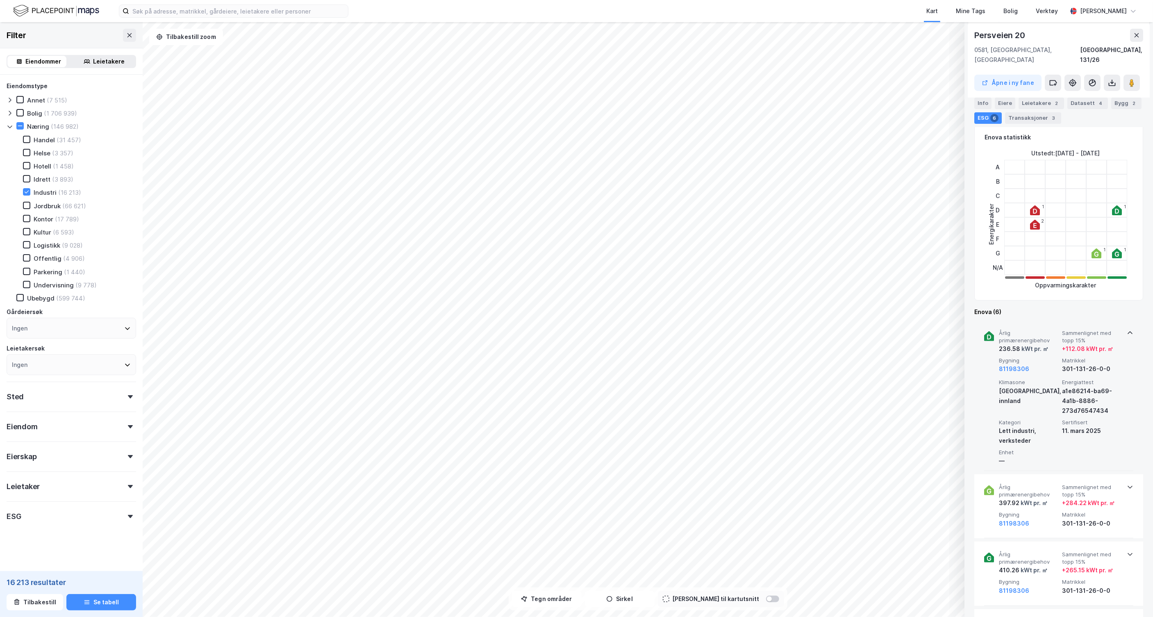
scroll to position [182, 0]
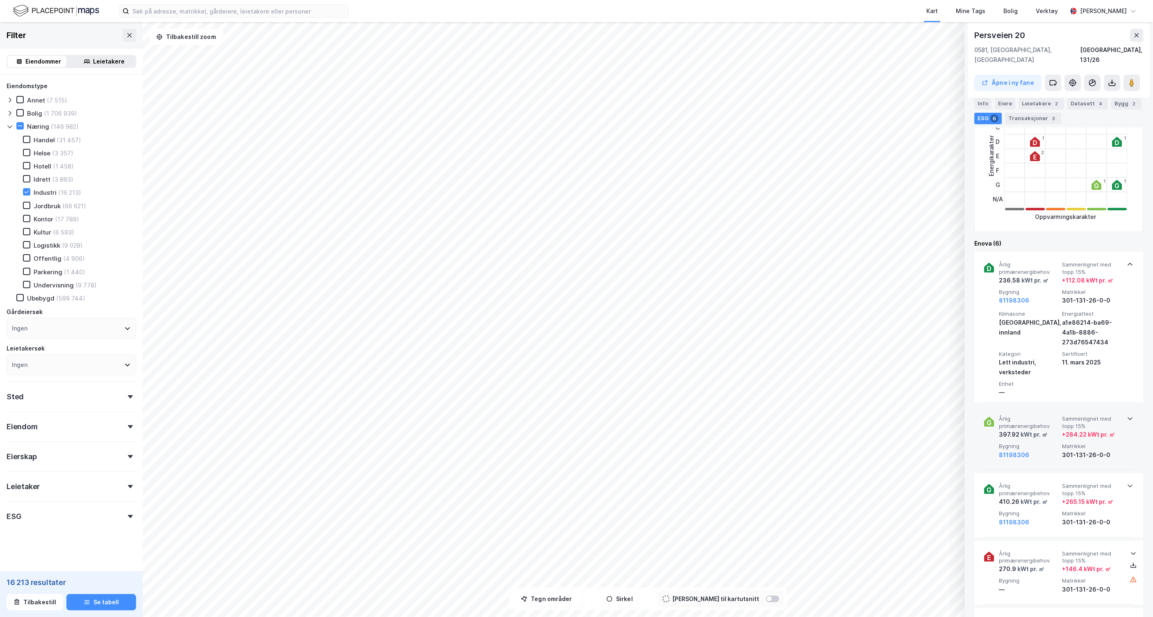
click at [1065, 415] on span "Sammenlignet med topp 15%" at bounding box center [1092, 422] width 60 height 14
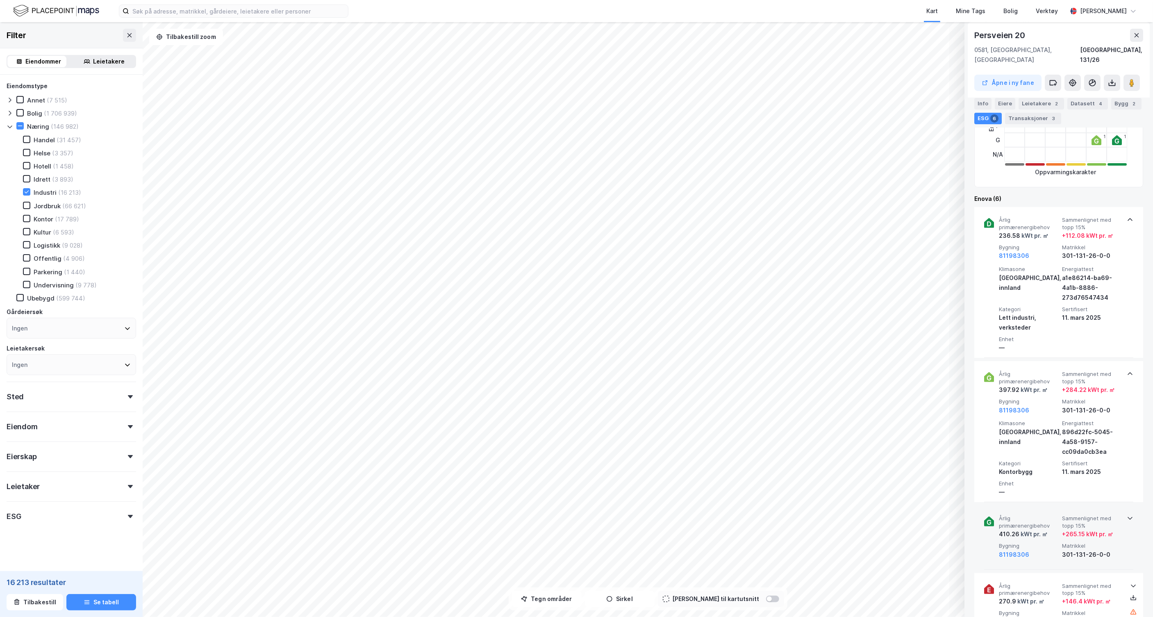
scroll to position [109, 0]
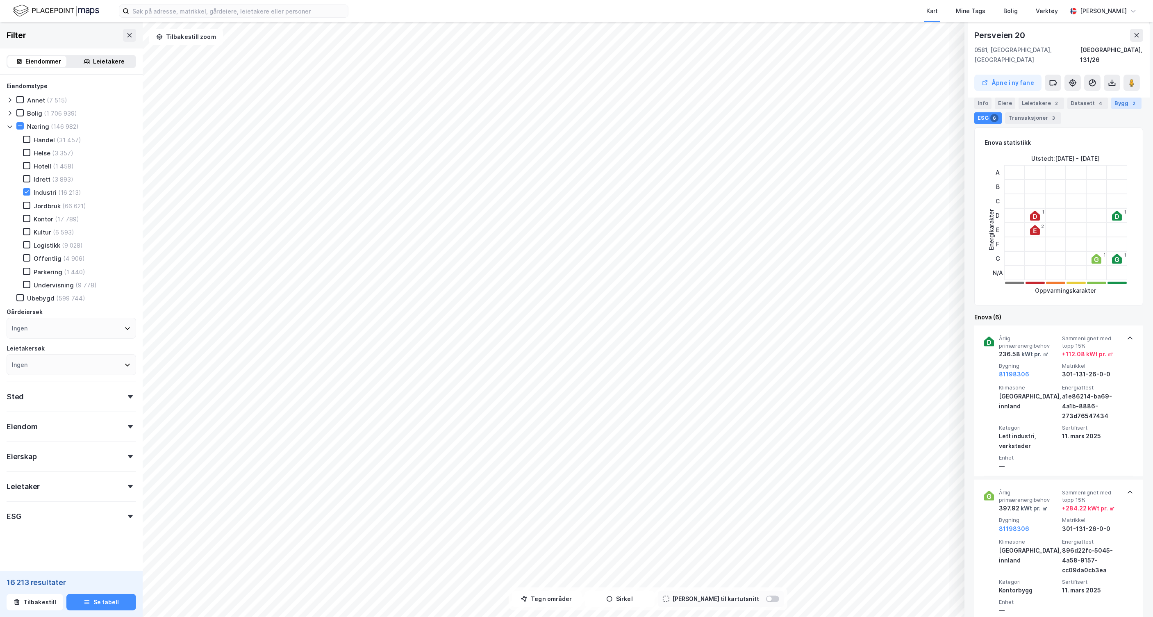
click at [1130, 101] on div "2" at bounding box center [1134, 103] width 8 height 8
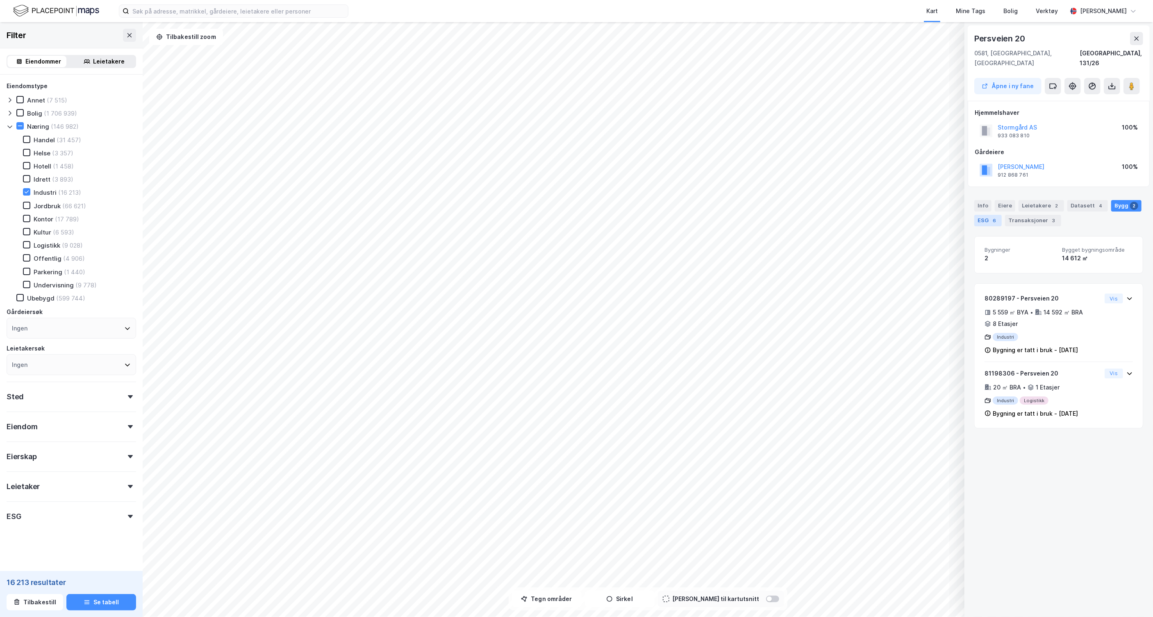
click at [995, 216] on div "6" at bounding box center [994, 220] width 8 height 8
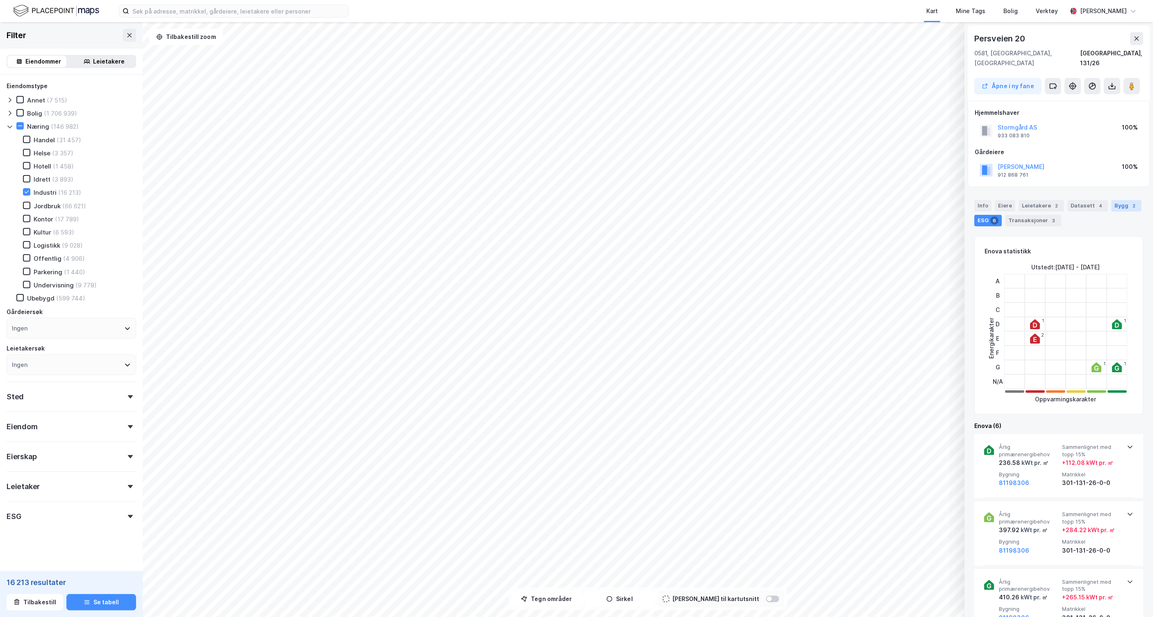
click at [1130, 202] on div "2" at bounding box center [1134, 206] width 8 height 8
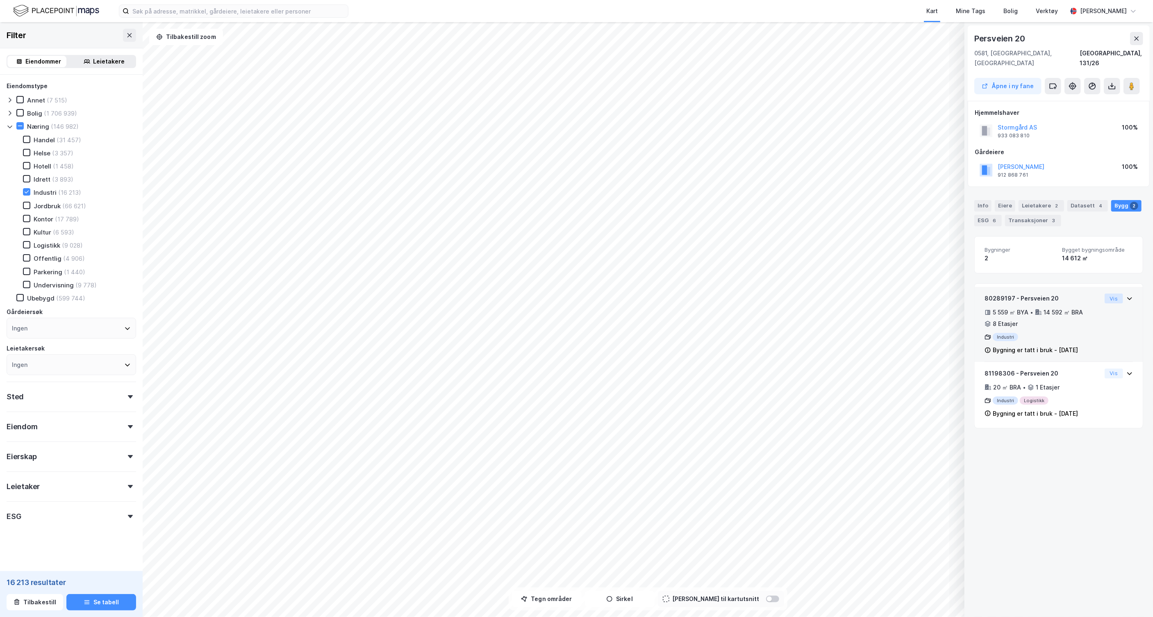
click at [1106, 294] on button "Vis" at bounding box center [1114, 299] width 18 height 10
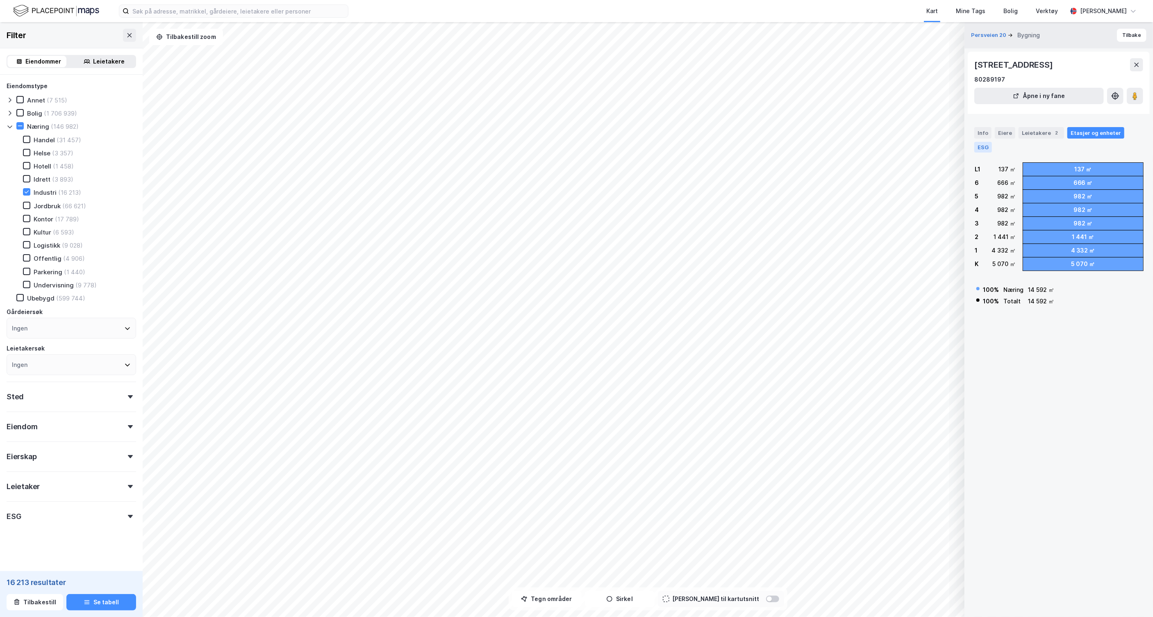
click at [988, 146] on div "ESG" at bounding box center [983, 147] width 18 height 11
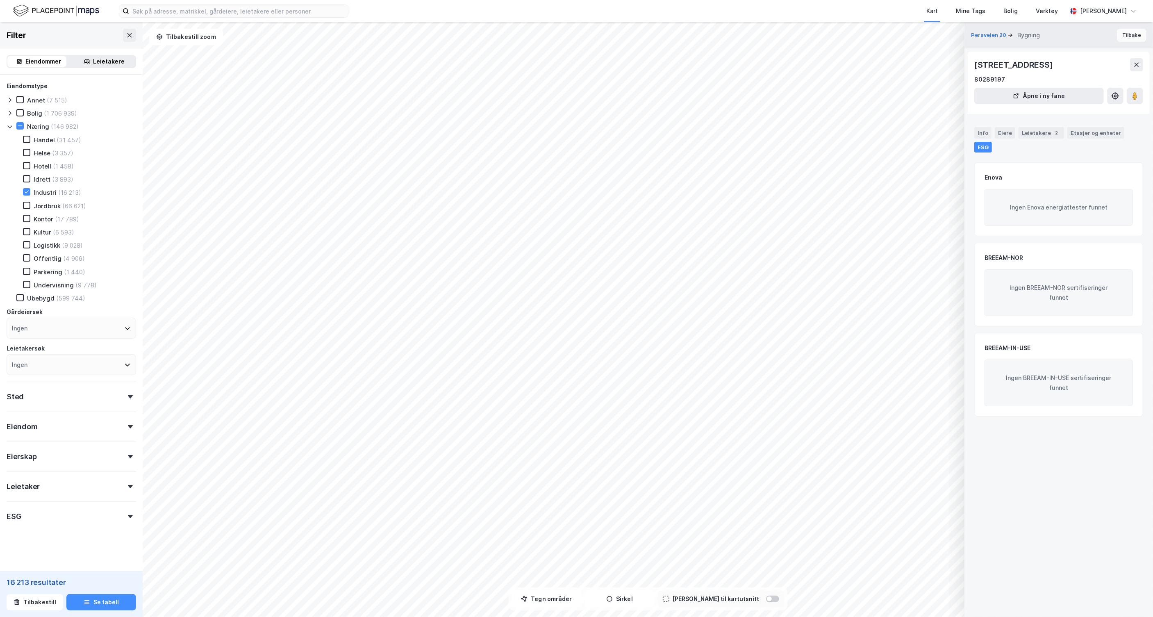
click at [1117, 41] on button "Tilbake" at bounding box center [1132, 35] width 30 height 13
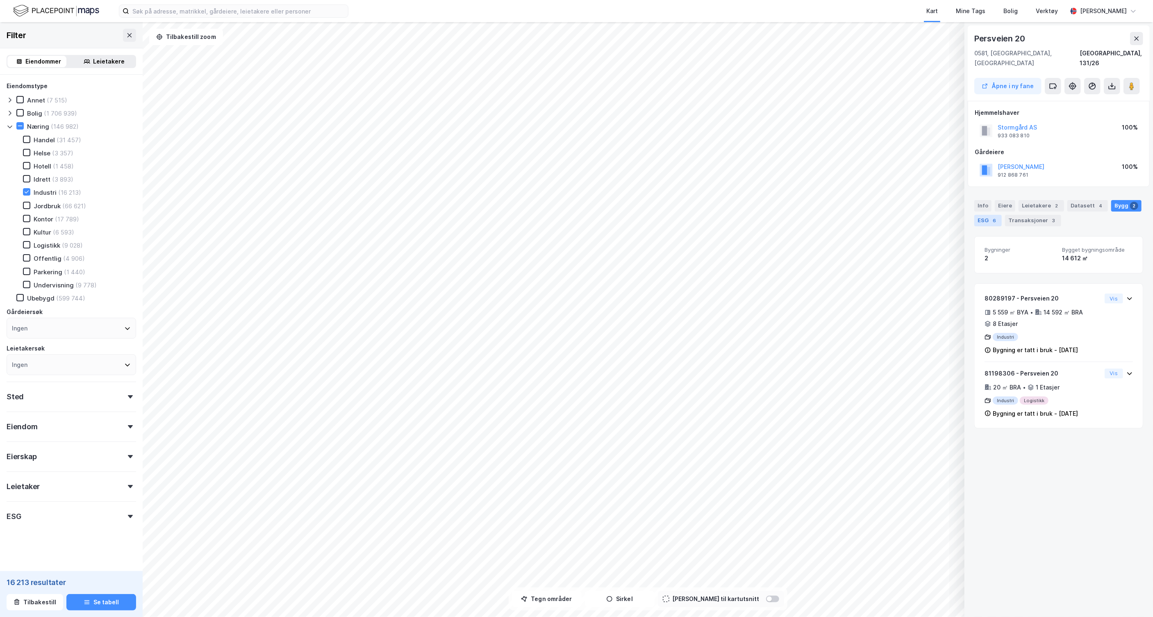
click at [983, 215] on div "ESG 6" at bounding box center [987, 220] width 27 height 11
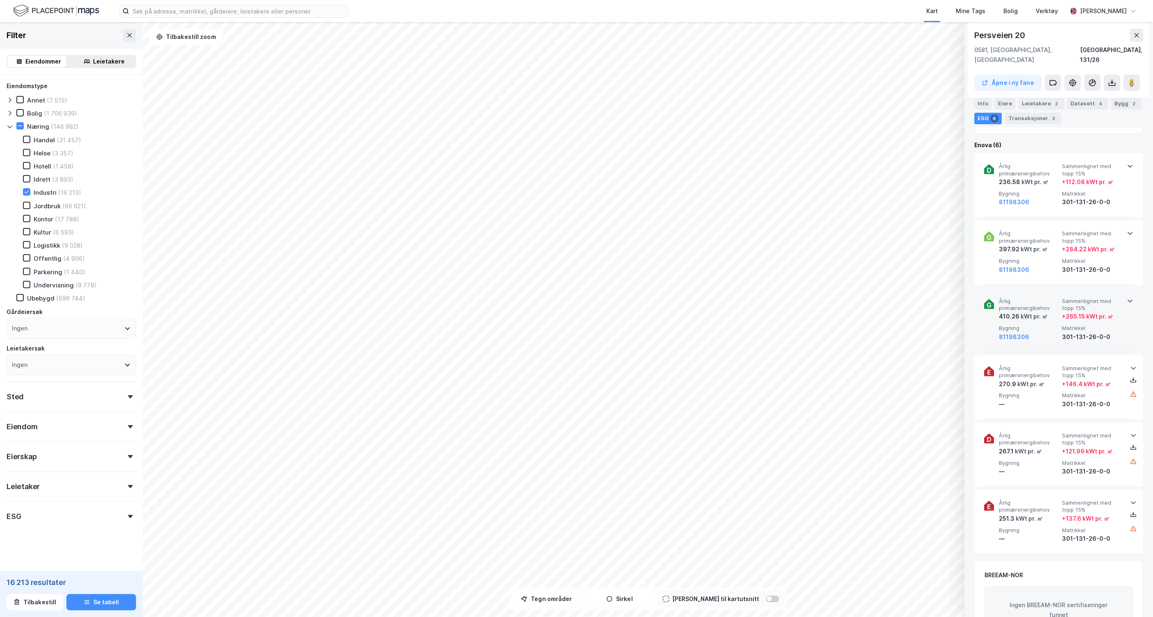
scroll to position [251, 0]
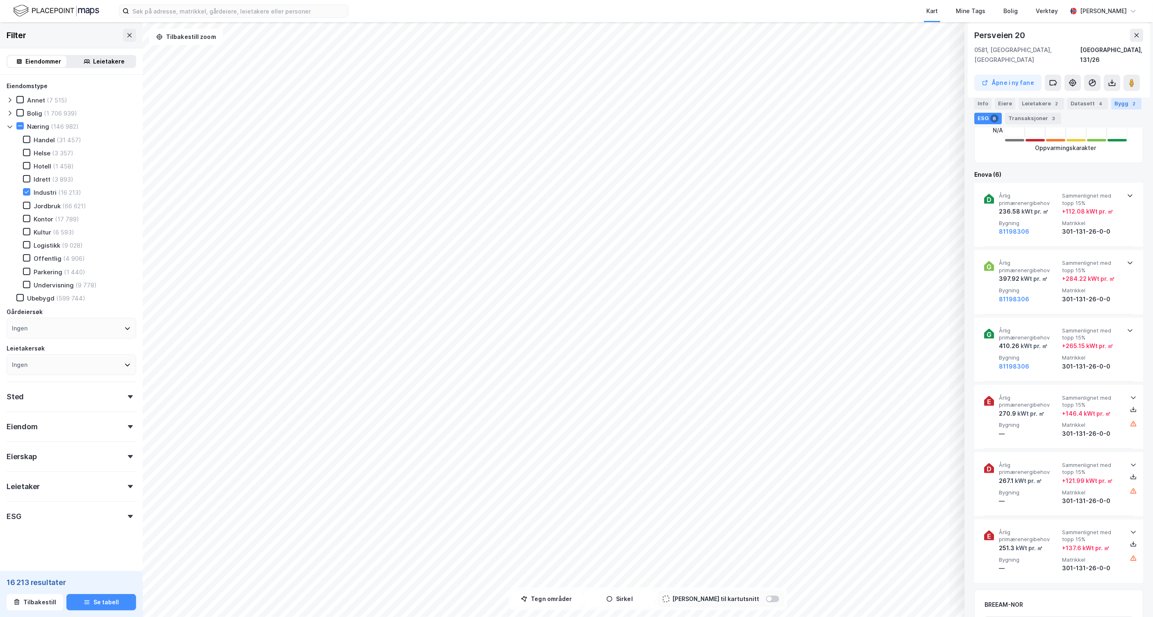
click at [1130, 102] on div "2" at bounding box center [1134, 103] width 8 height 8
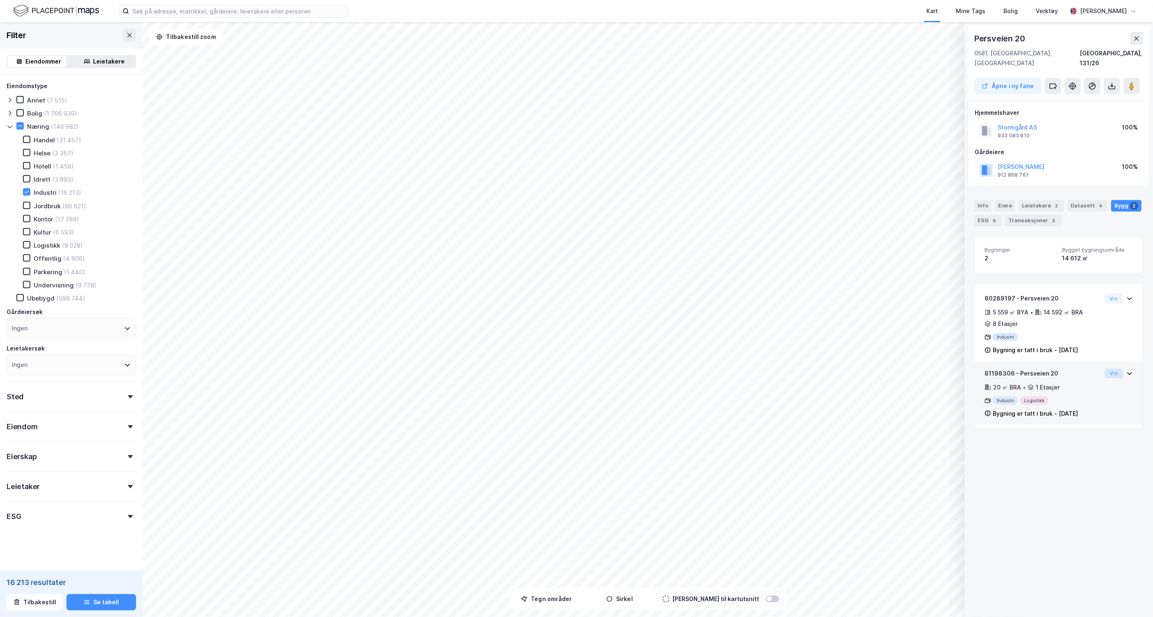
click at [1105, 369] on button "Vis" at bounding box center [1114, 374] width 18 height 10
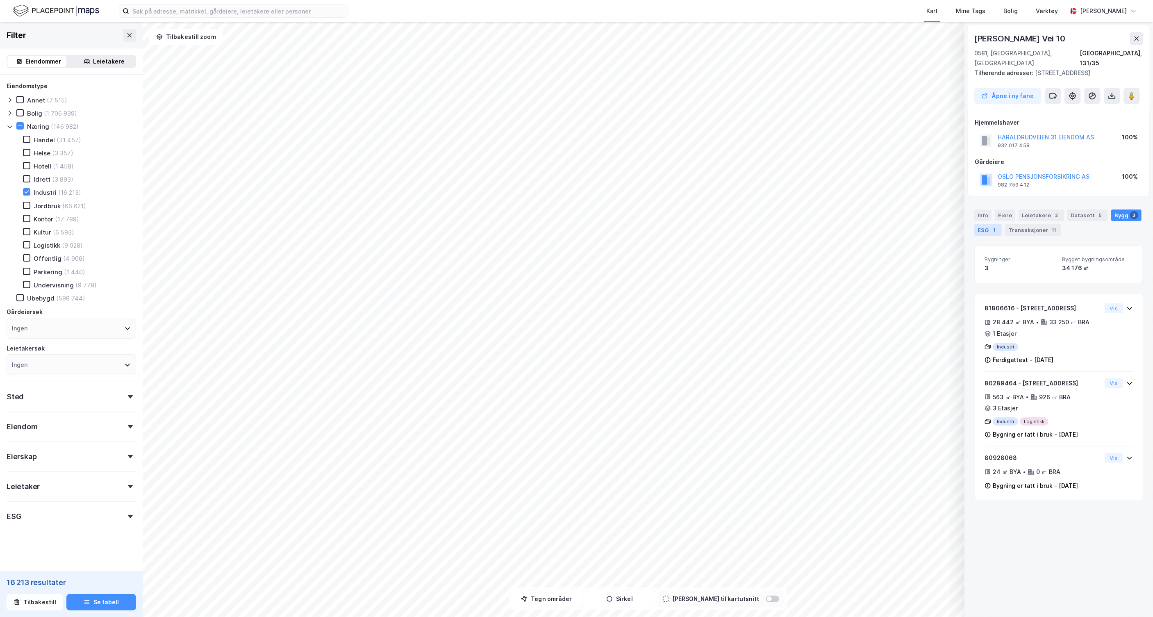
click at [985, 224] on div "ESG 1" at bounding box center [987, 229] width 27 height 11
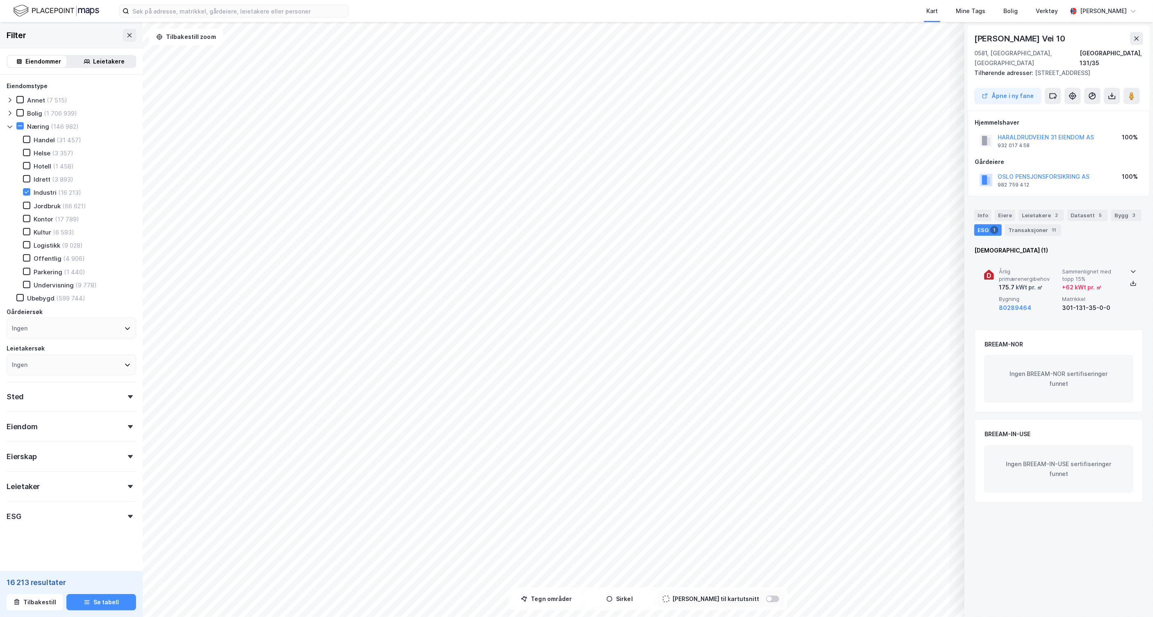
click at [1062, 271] on span "Sammenlignet med topp 15%" at bounding box center [1092, 275] width 60 height 14
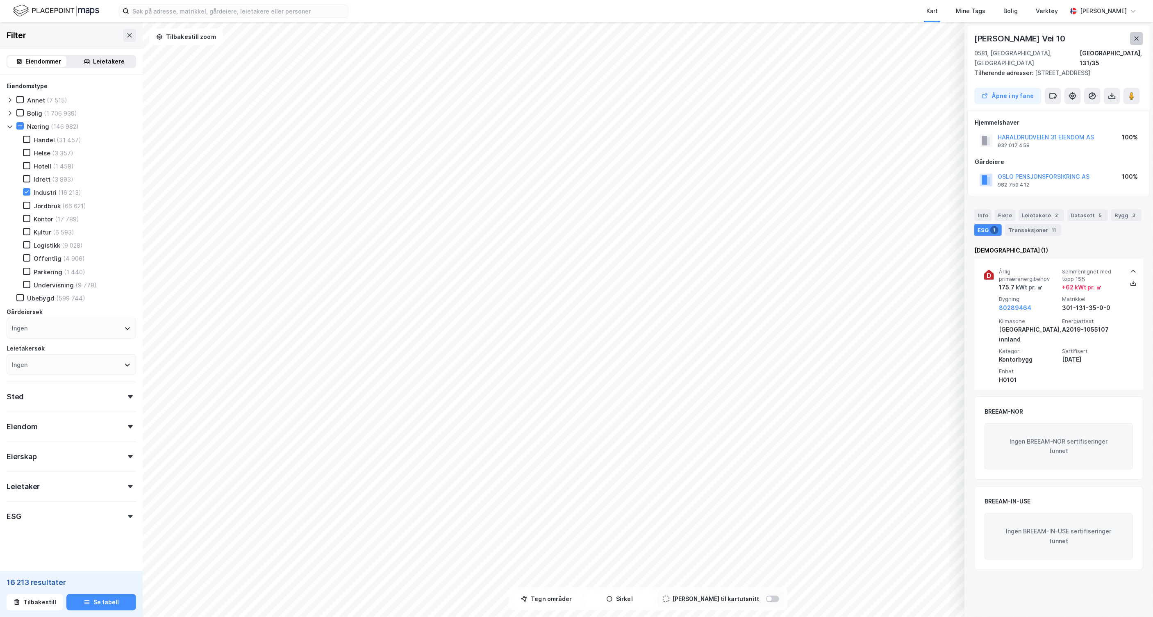
click at [1136, 43] on button at bounding box center [1136, 38] width 13 height 13
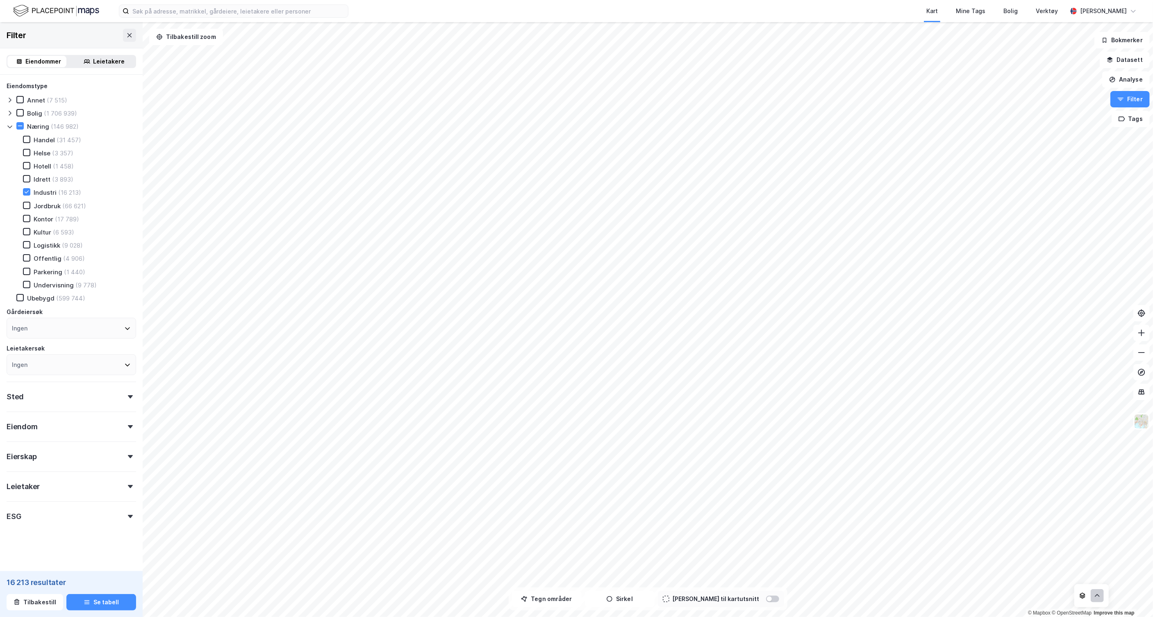
click at [1096, 595] on icon at bounding box center [1097, 595] width 7 height 7
click at [1141, 417] on img at bounding box center [1142, 422] width 16 height 16
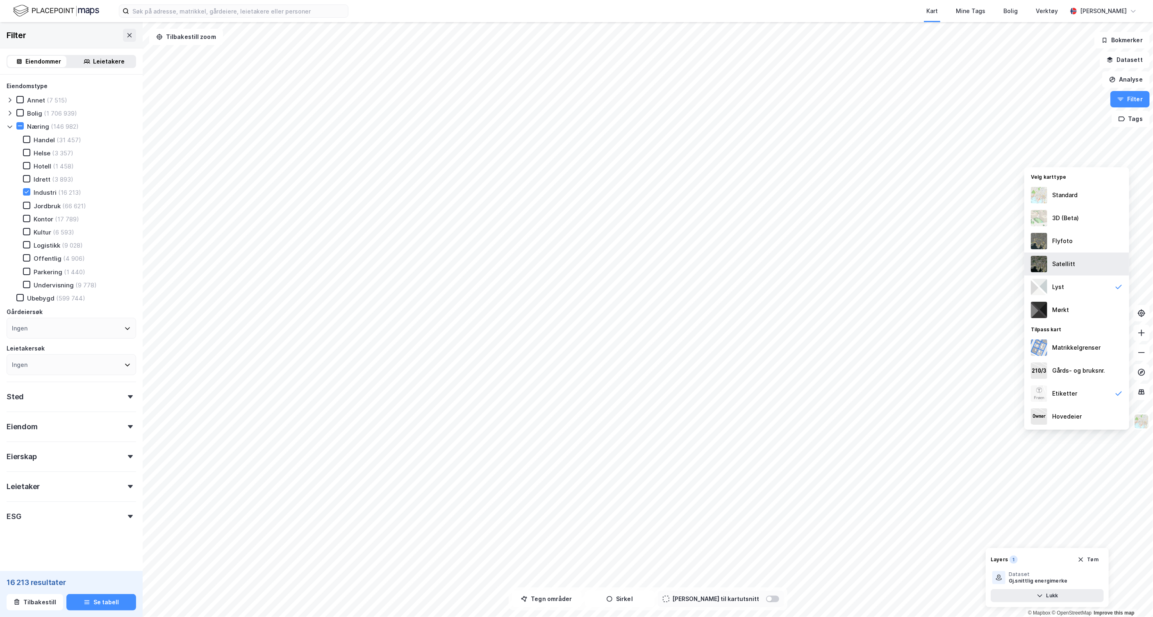
click at [1091, 260] on div "Satellitt" at bounding box center [1077, 264] width 105 height 23
click at [1145, 419] on img at bounding box center [1142, 422] width 16 height 16
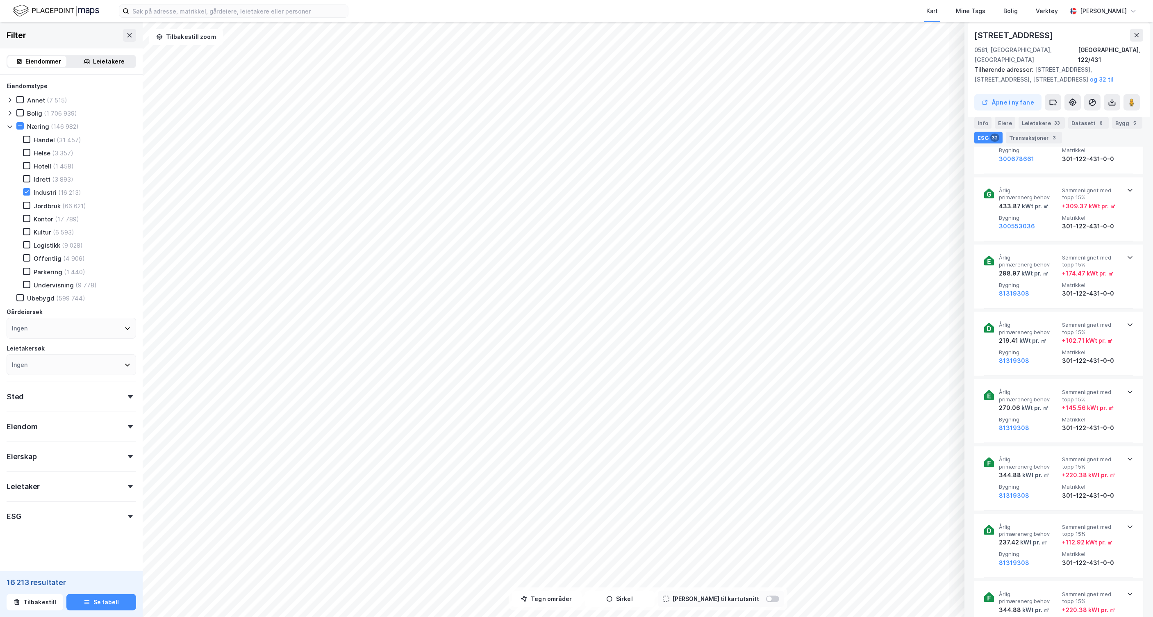
scroll to position [946, 0]
click at [1119, 114] on div "Info [PERSON_NAME] 33 Datasett 8 Bygg 5 ESG 32 Transaksjoner 3" at bounding box center [1059, 126] width 189 height 39
click at [1118, 121] on div "Bygg 5" at bounding box center [1127, 122] width 30 height 11
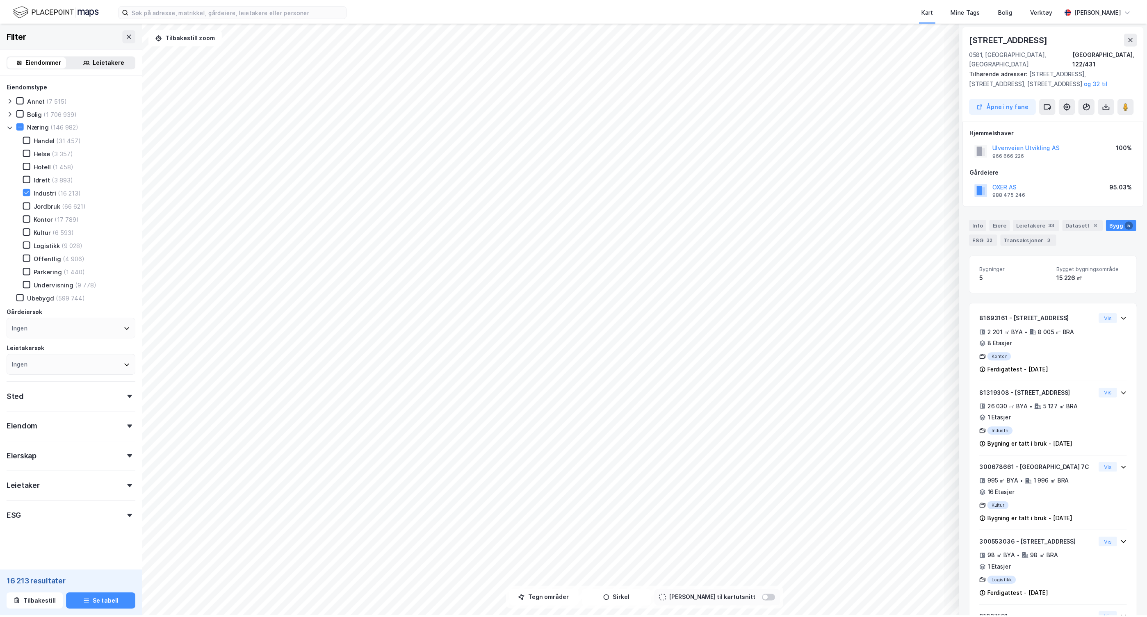
scroll to position [56, 0]
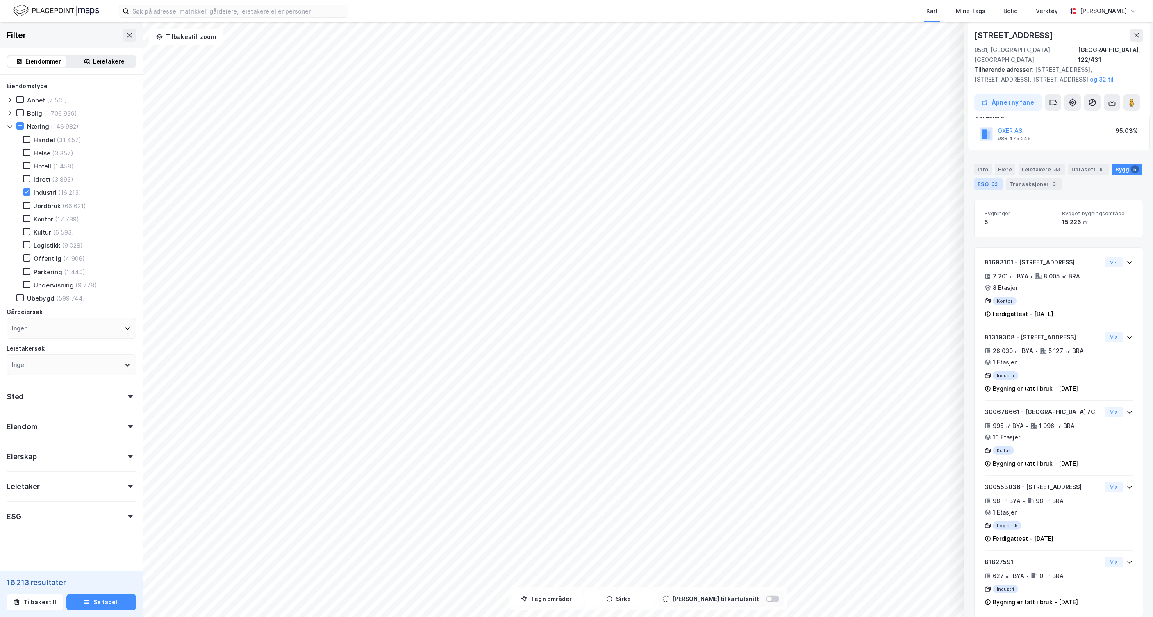
click at [990, 178] on div "ESG 32" at bounding box center [988, 183] width 28 height 11
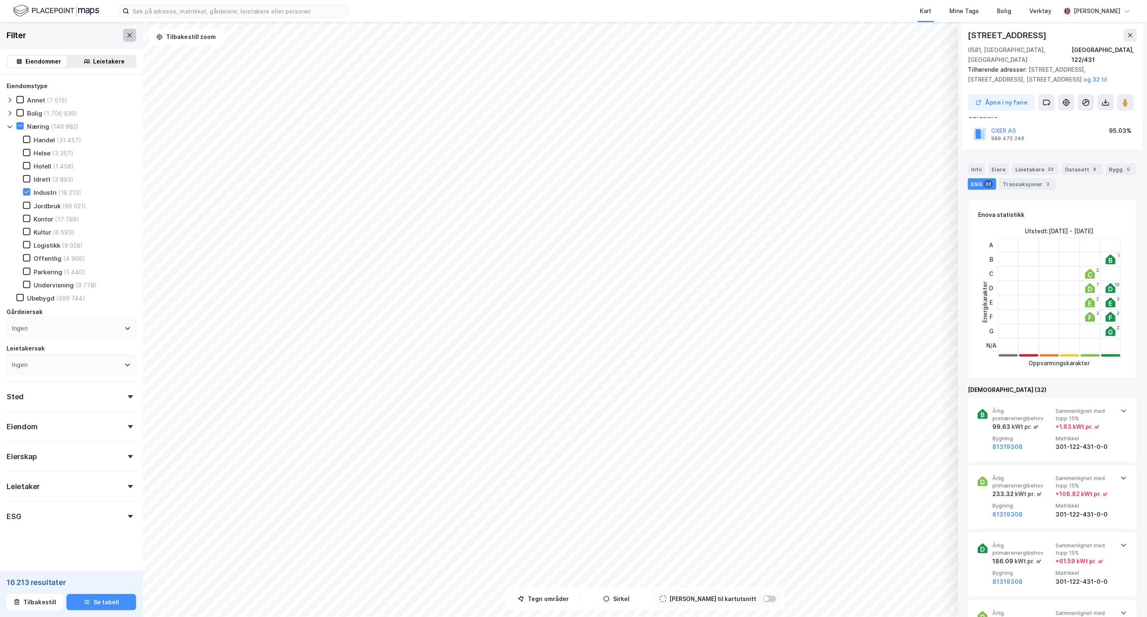
click at [126, 37] on icon at bounding box center [129, 35] width 7 height 7
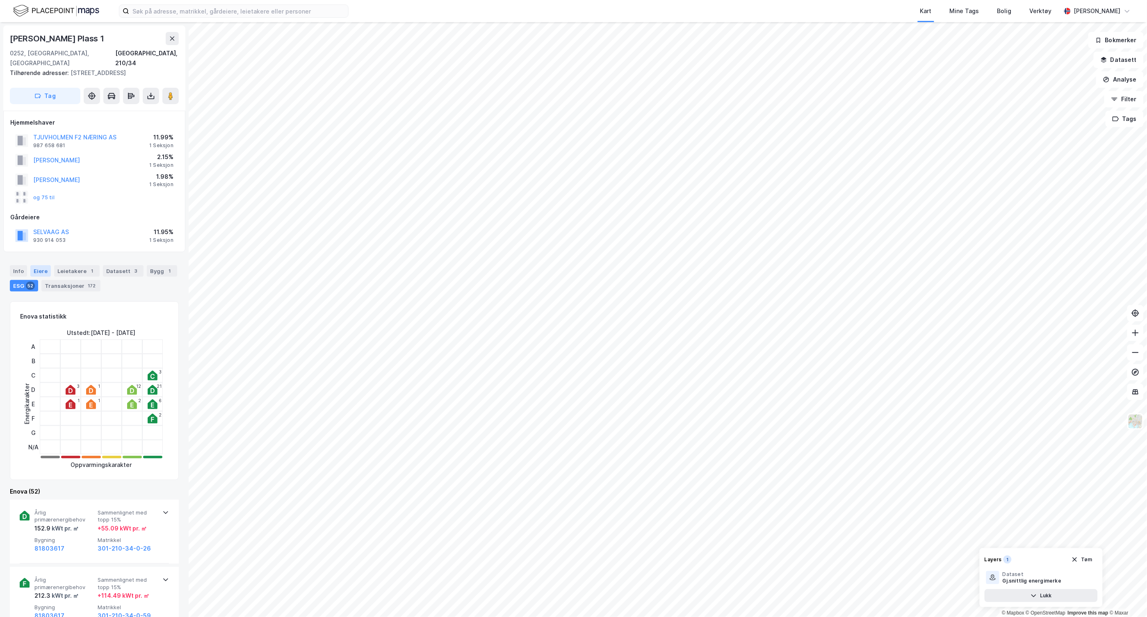
click at [38, 265] on div "Eiere" at bounding box center [40, 270] width 20 height 11
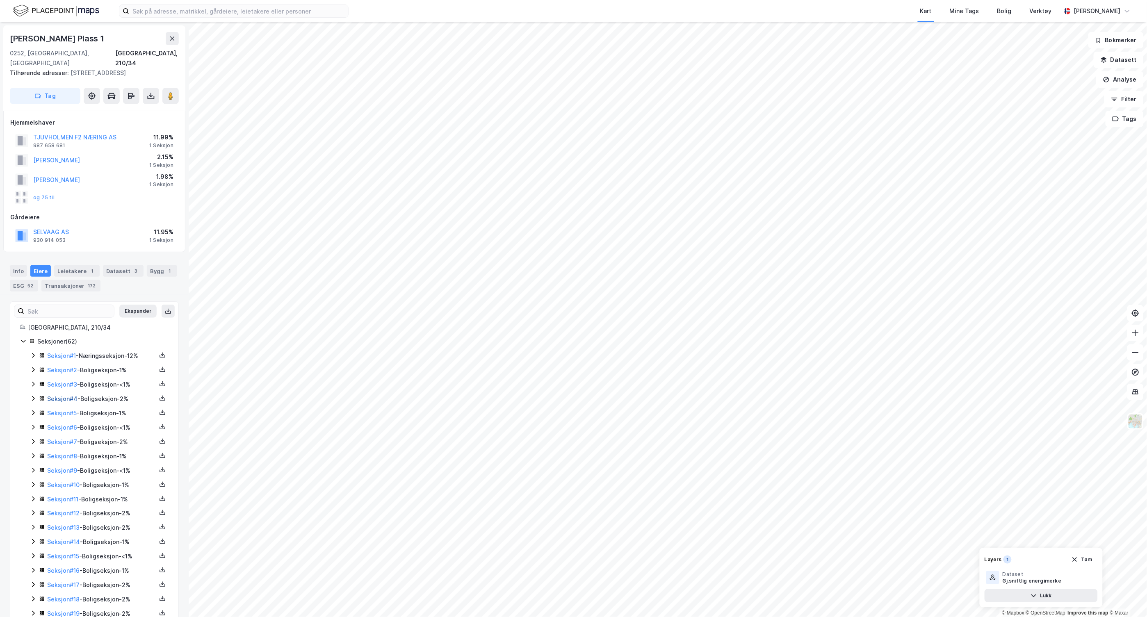
click at [68, 395] on link "Seksjon # 4" at bounding box center [62, 398] width 30 height 7
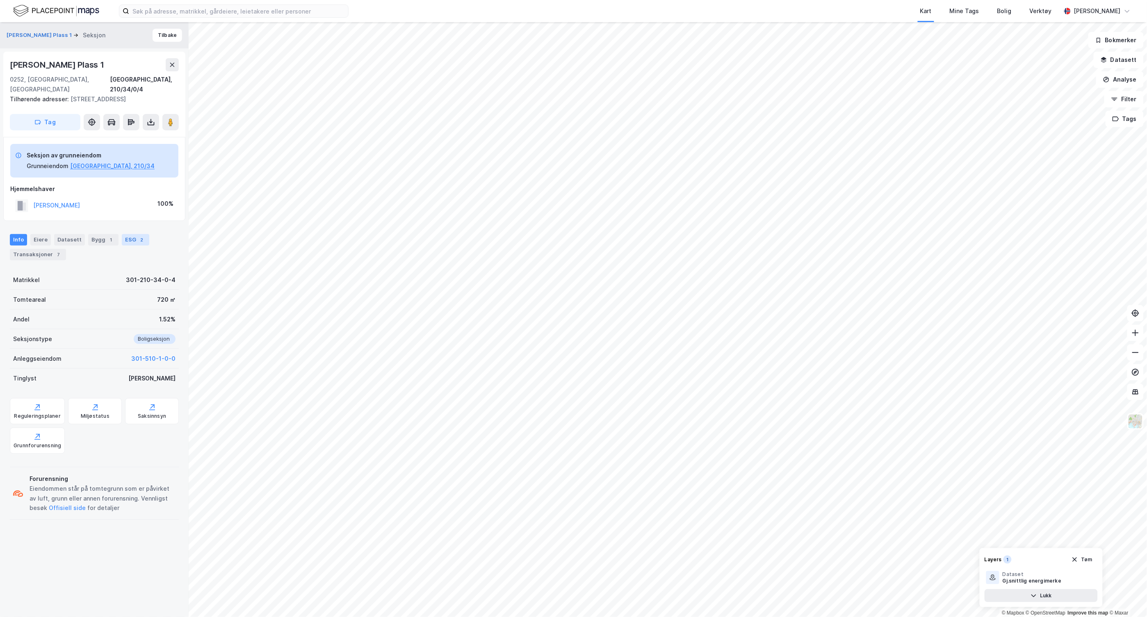
click at [122, 234] on div "ESG 2" at bounding box center [135, 239] width 27 height 11
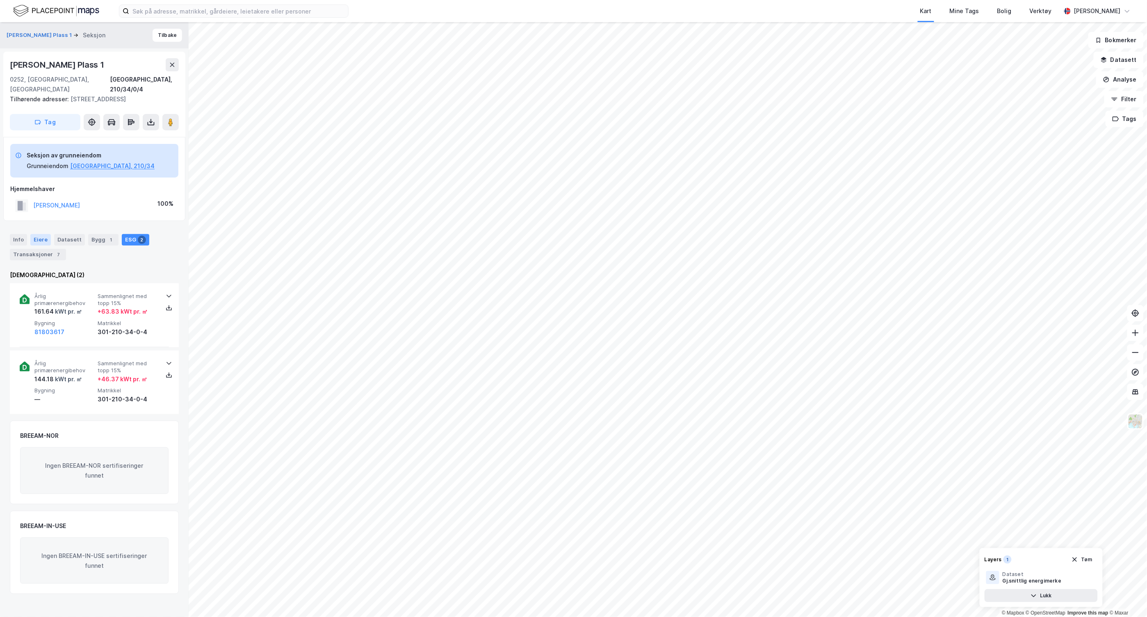
click at [43, 234] on div "Eiere" at bounding box center [40, 239] width 20 height 11
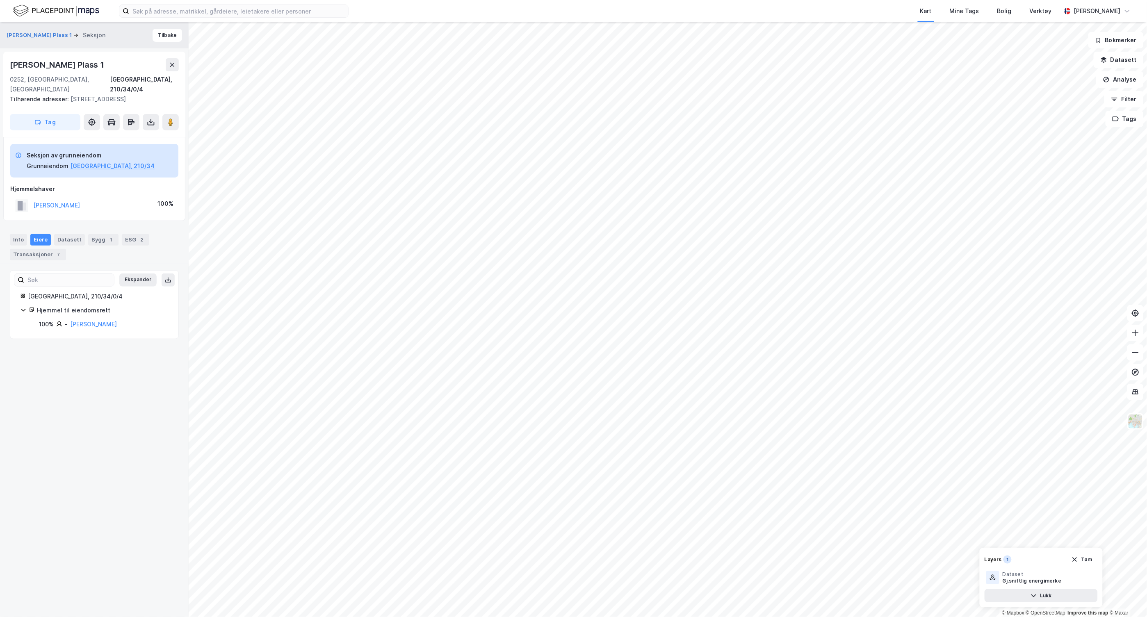
click at [32, 29] on div "[PERSON_NAME] Plass 1 Seksjon Tilbake" at bounding box center [94, 35] width 189 height 26
click at [34, 35] on button "[PERSON_NAME] Plass 1" at bounding box center [40, 35] width 67 height 8
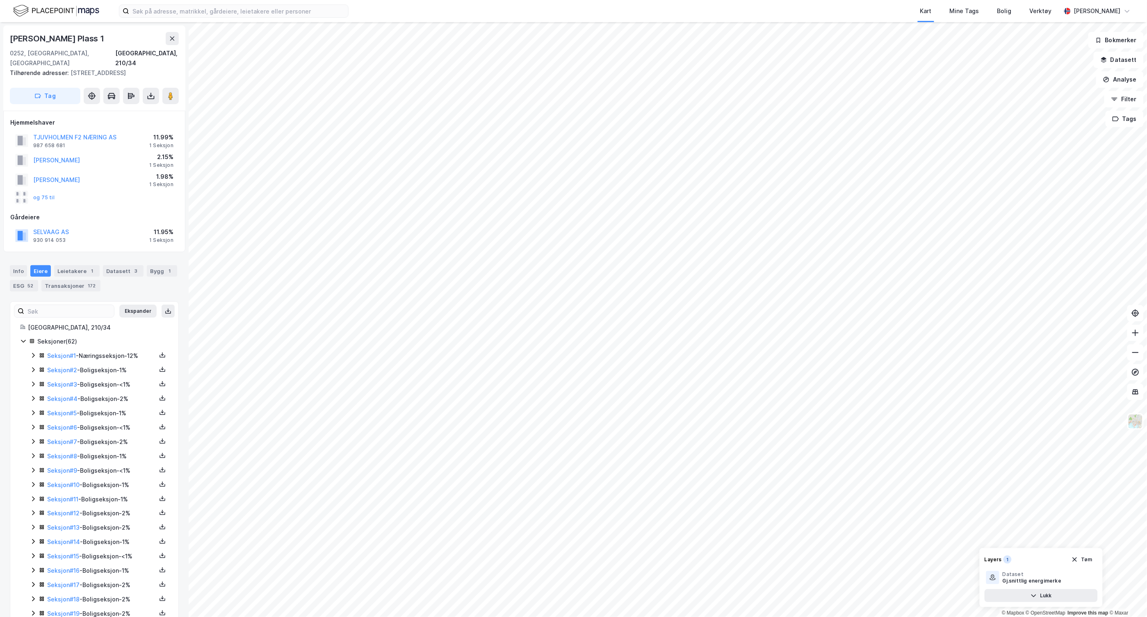
scroll to position [56, 0]
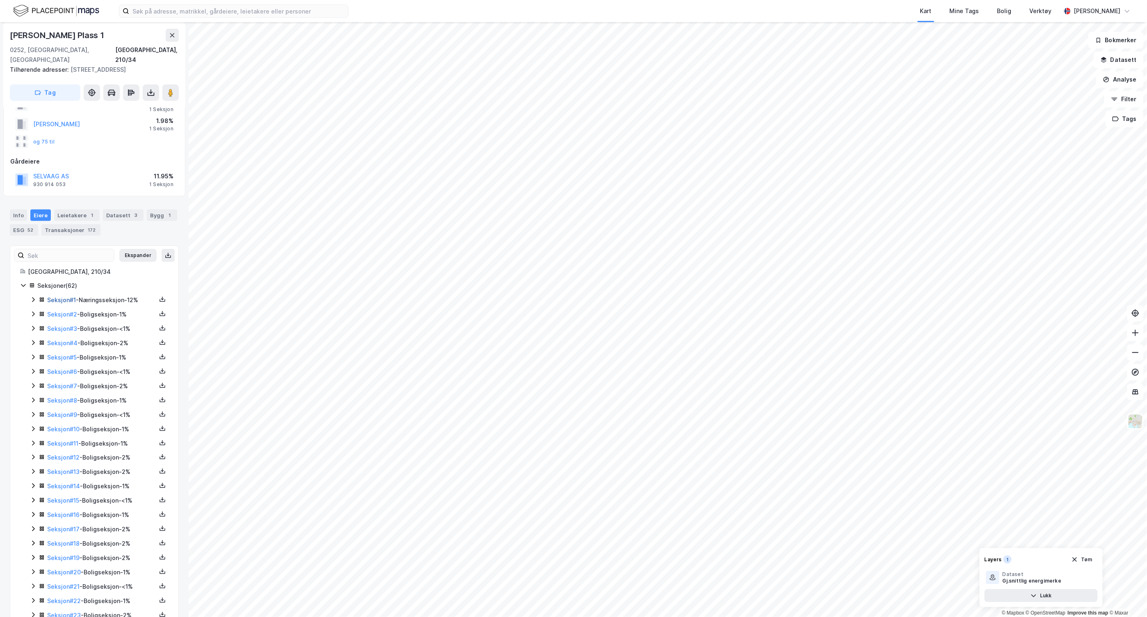
click at [65, 296] on link "Seksjon # 1" at bounding box center [61, 299] width 29 height 7
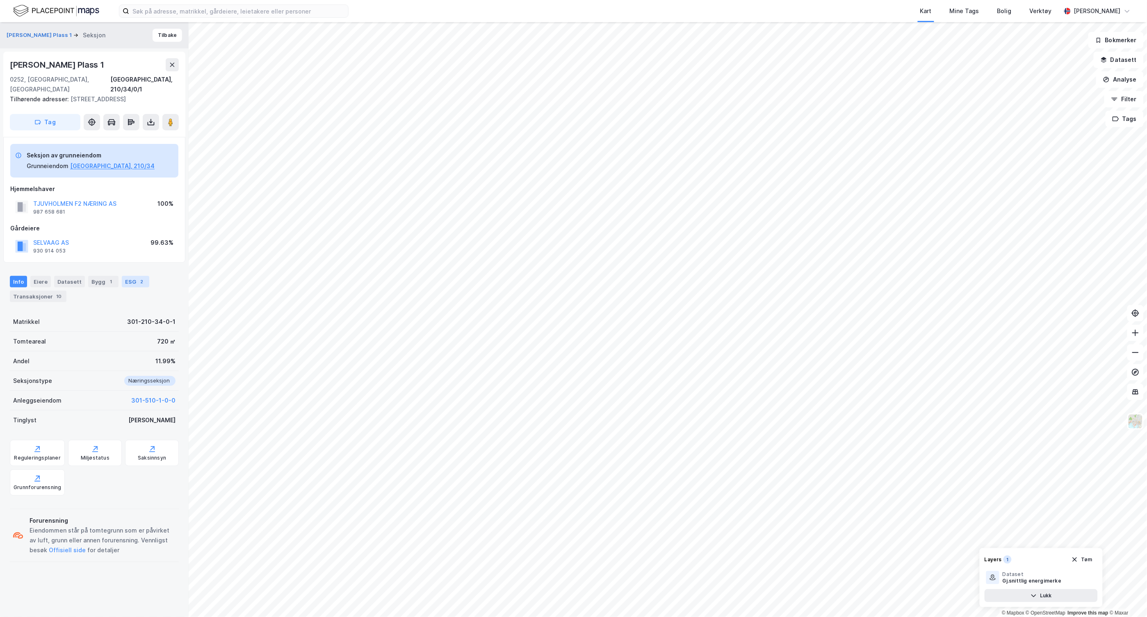
click at [123, 276] on div "ESG 2" at bounding box center [135, 281] width 27 height 11
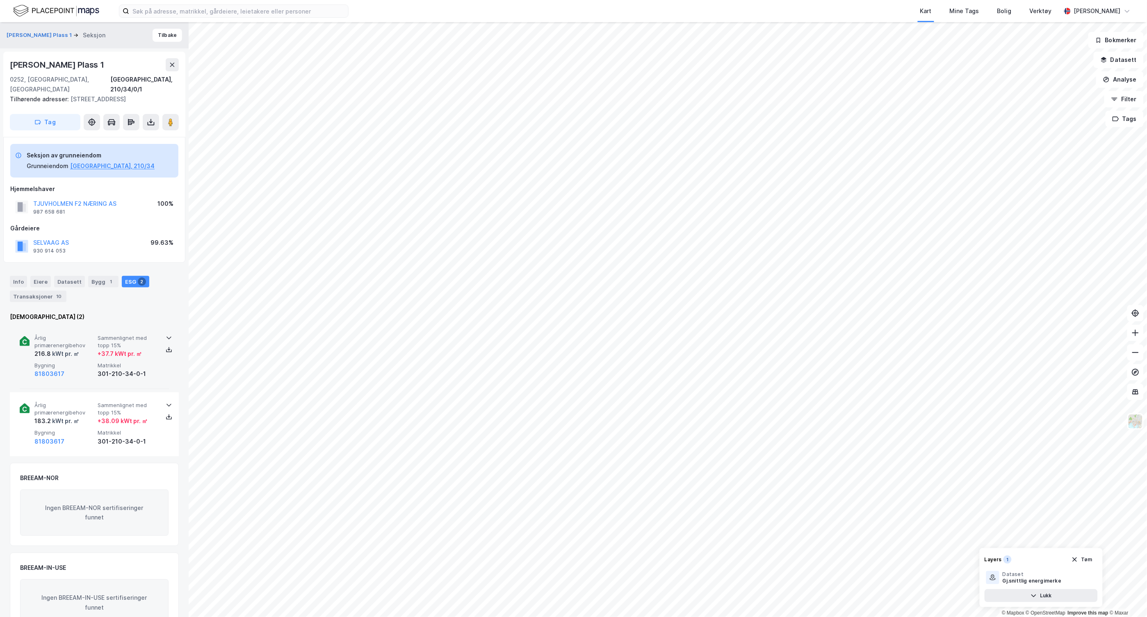
click at [116, 349] on div "+ 37.7 kWt pr. ㎡" at bounding box center [120, 354] width 44 height 10
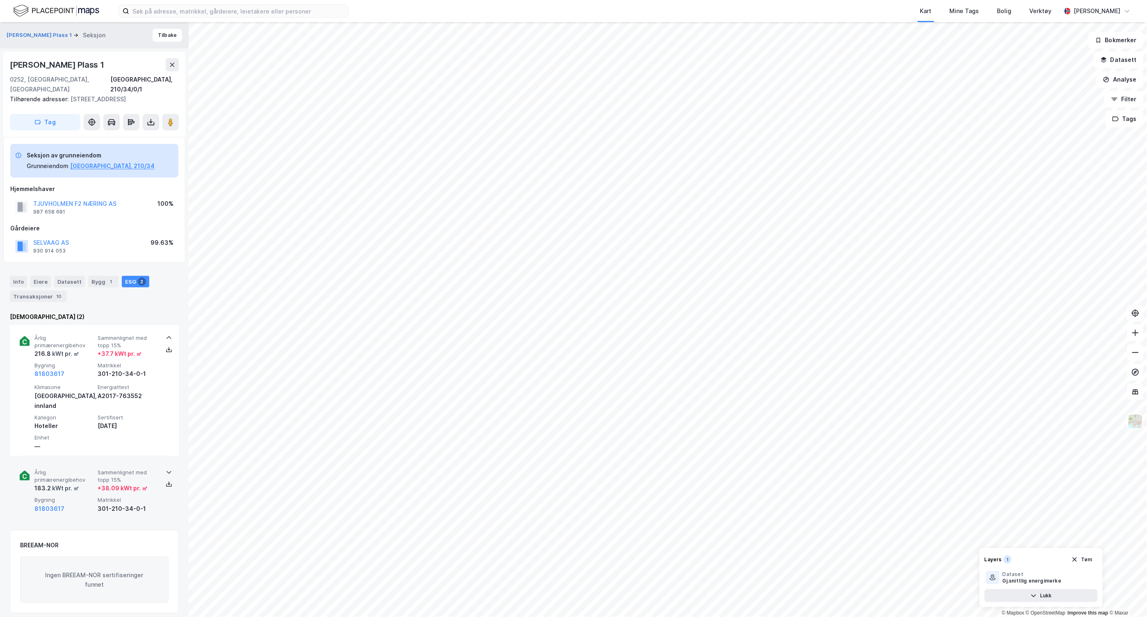
click at [113, 483] on div "+ 38.09 kWt pr. ㎡" at bounding box center [123, 488] width 50 height 10
click at [118, 483] on div "+ 38.09 kWt pr. ㎡" at bounding box center [123, 488] width 50 height 10
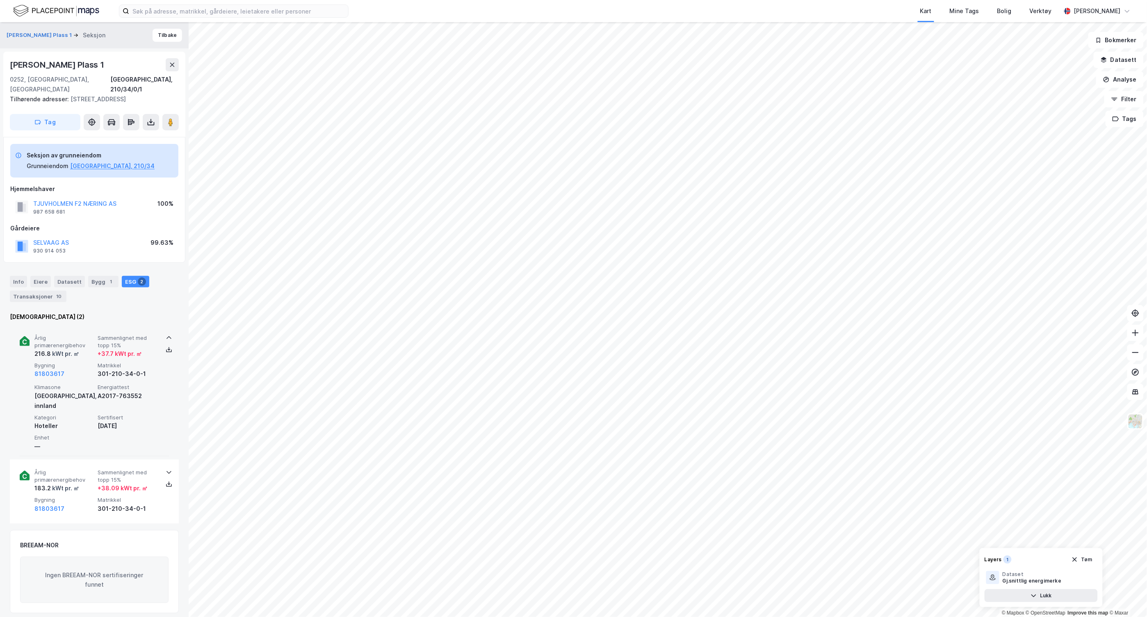
click at [113, 421] on div "[DATE]" at bounding box center [128, 426] width 60 height 10
